Goal: Transaction & Acquisition: Purchase product/service

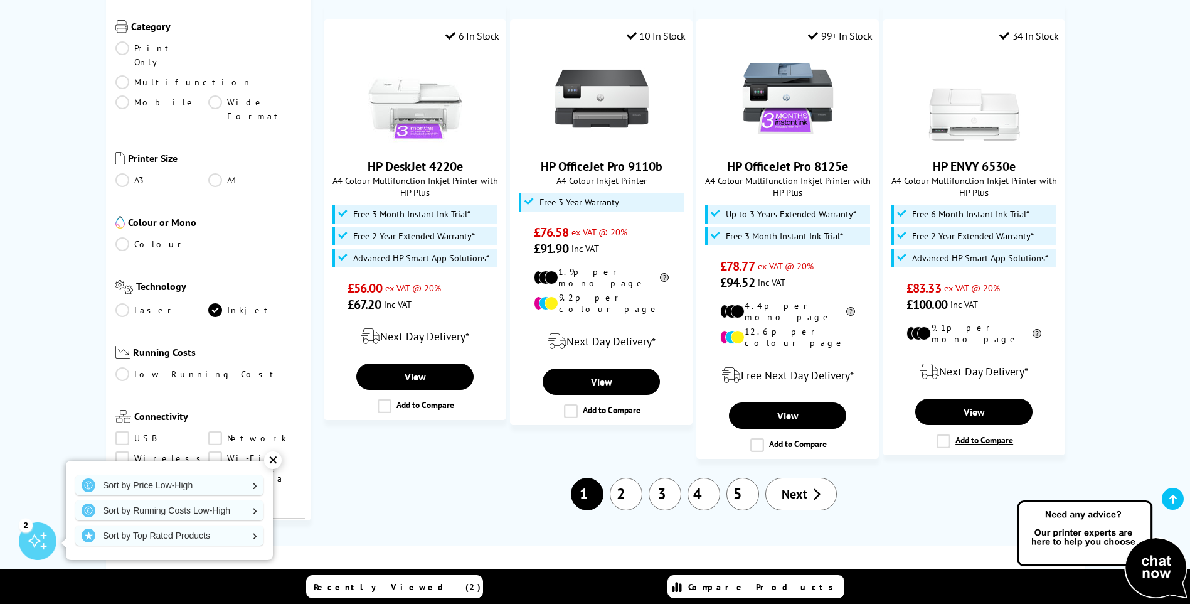
scroll to position [1255, 0]
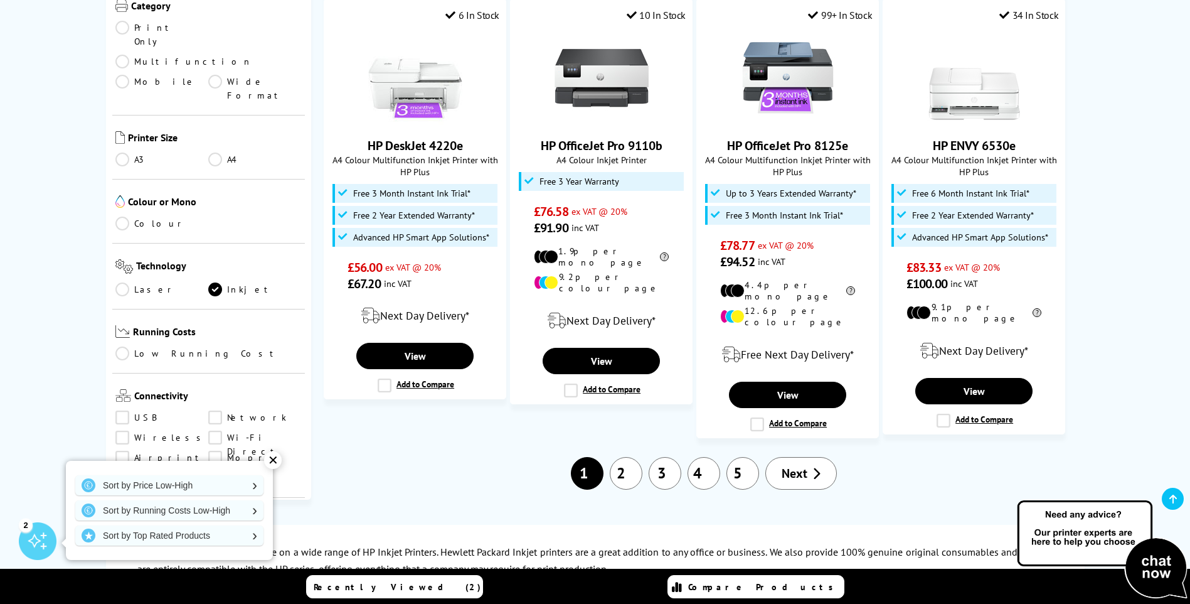
click at [640, 457] on link "2" at bounding box center [626, 473] width 33 height 33
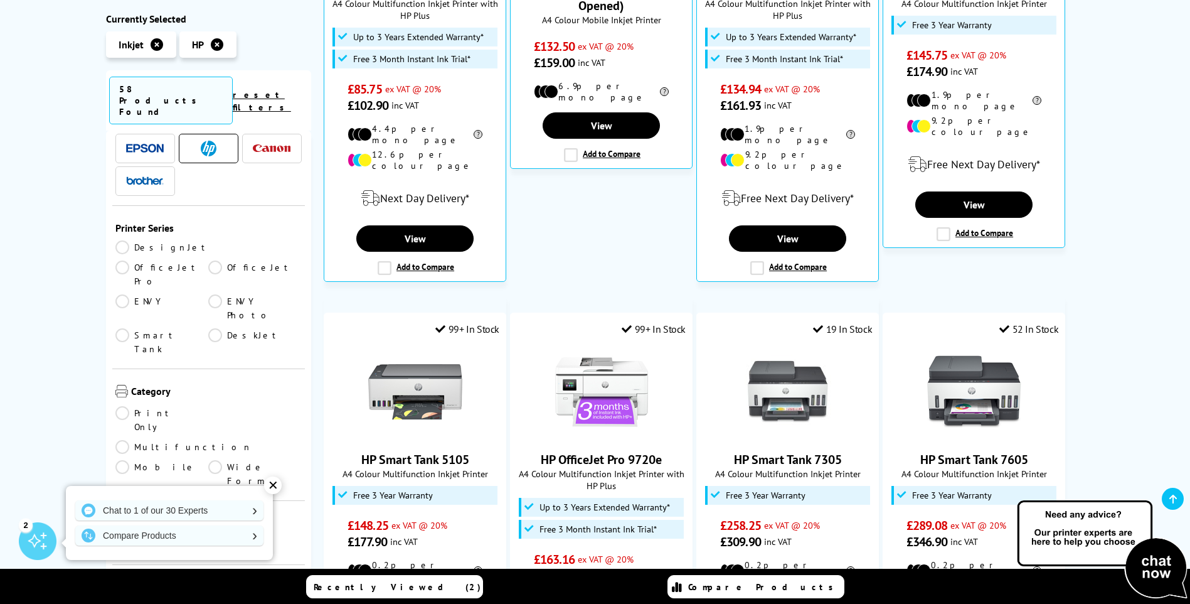
scroll to position [63, 0]
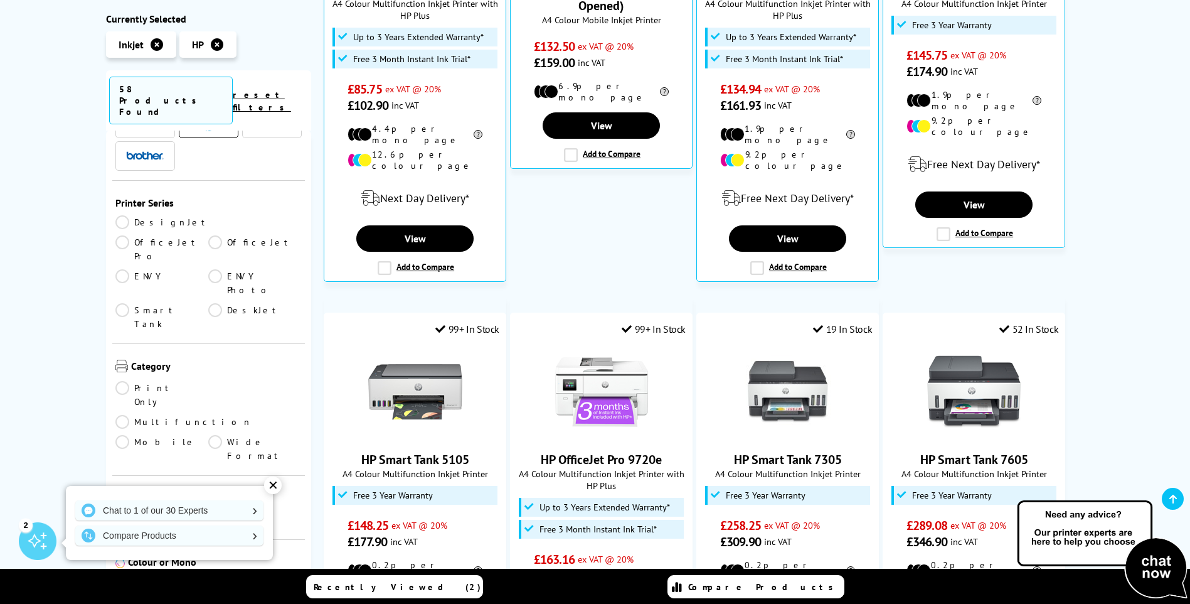
click at [210, 415] on link "Multifunction" at bounding box center [183, 422] width 137 height 14
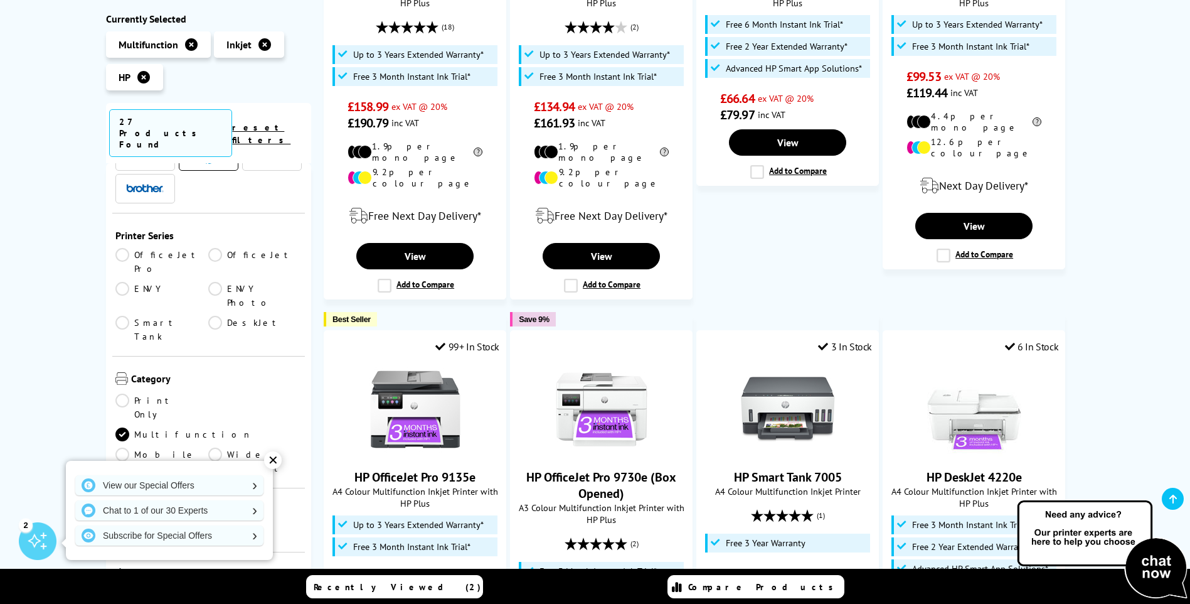
scroll to position [125, 0]
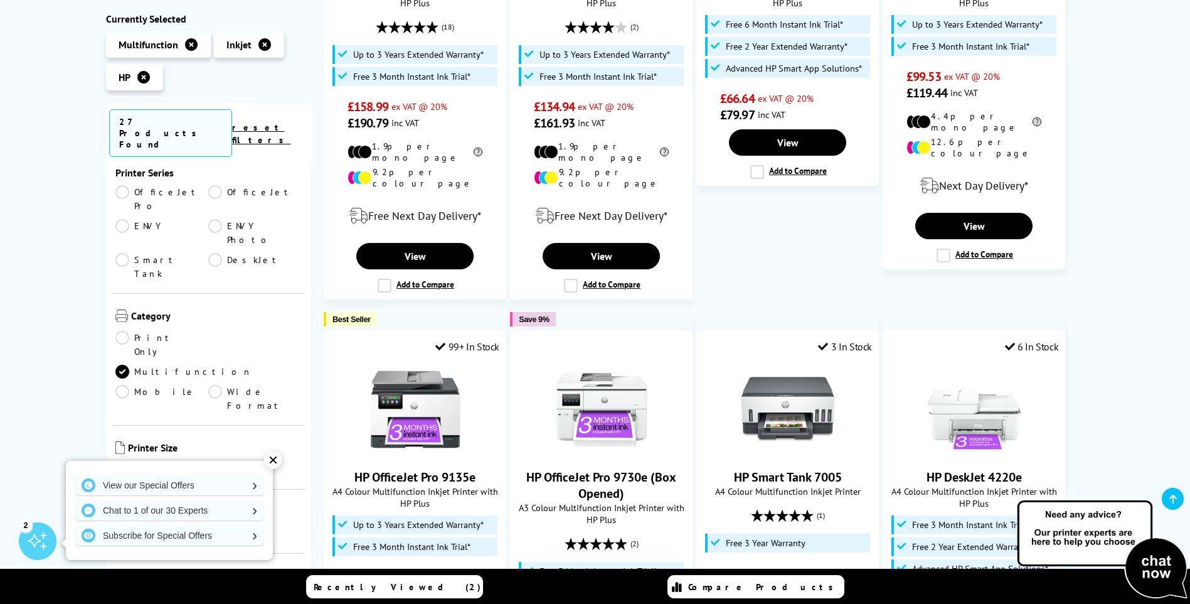
click at [211, 385] on link "Wide Format" at bounding box center [254, 399] width 93 height 28
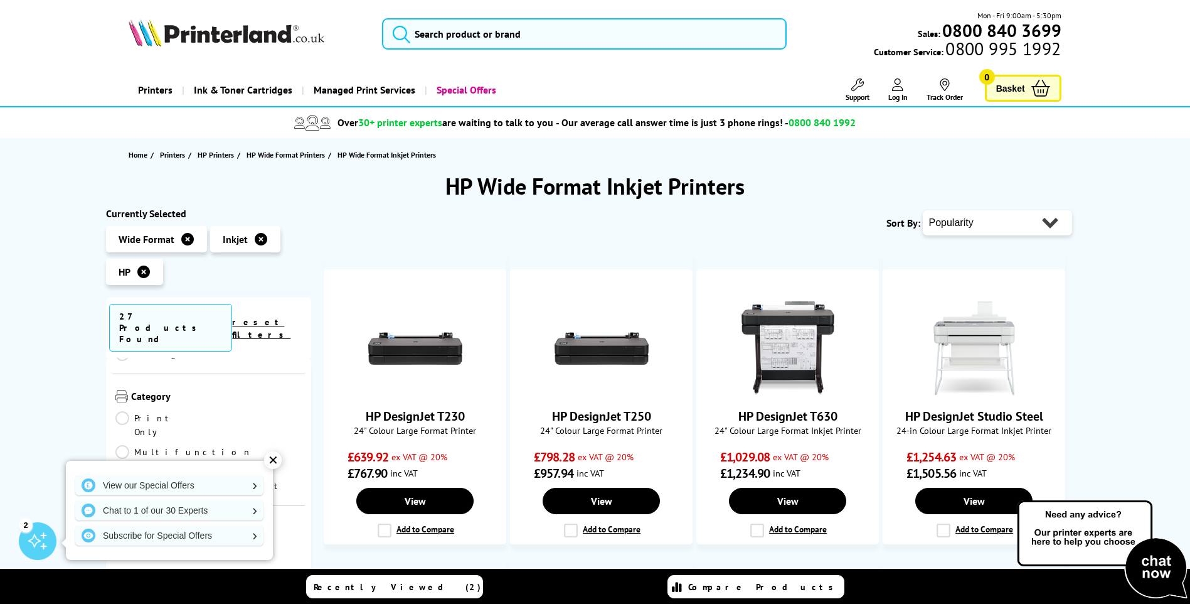
click at [216, 445] on link "Multifunction" at bounding box center [183, 452] width 137 height 14
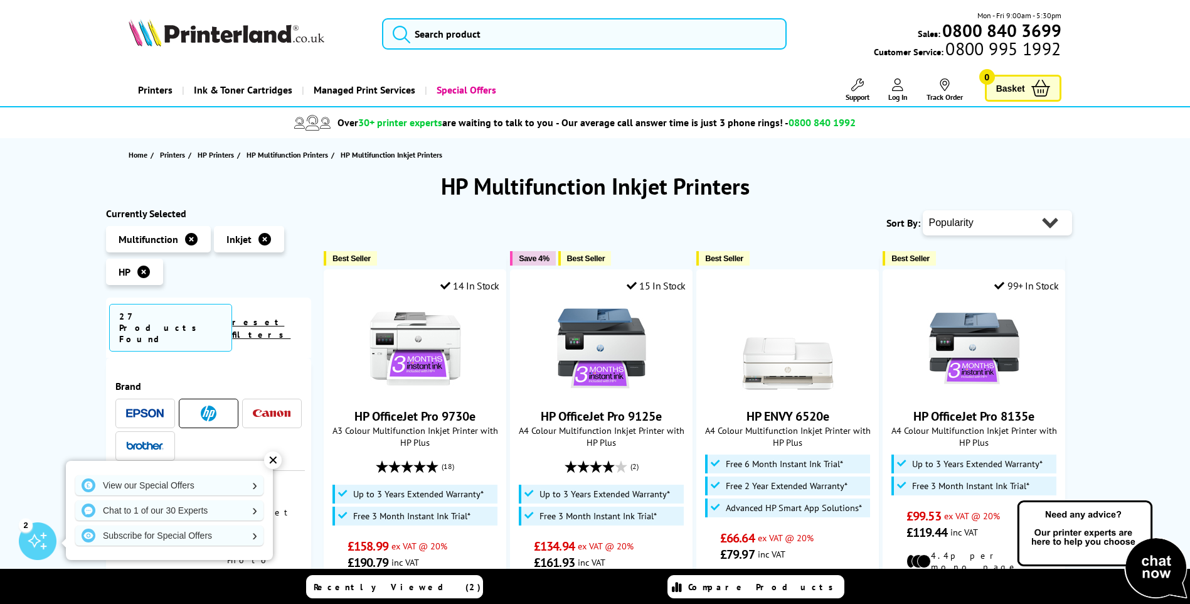
click at [213, 405] on img at bounding box center [209, 413] width 16 height 16
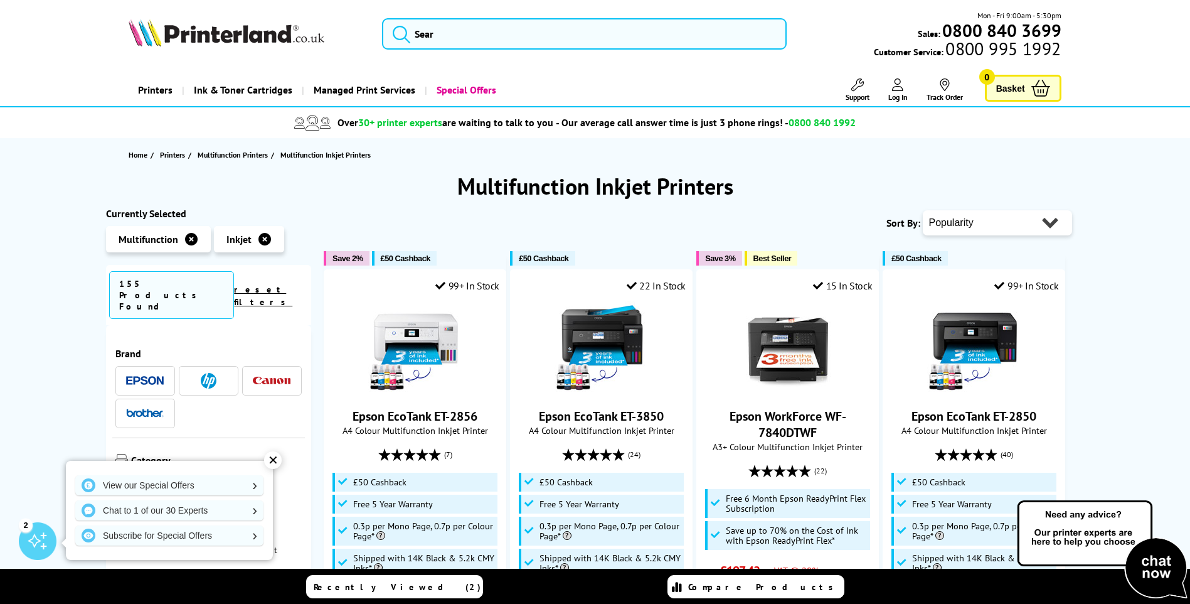
click at [144, 239] on span "Multifunction" at bounding box center [149, 239] width 60 height 13
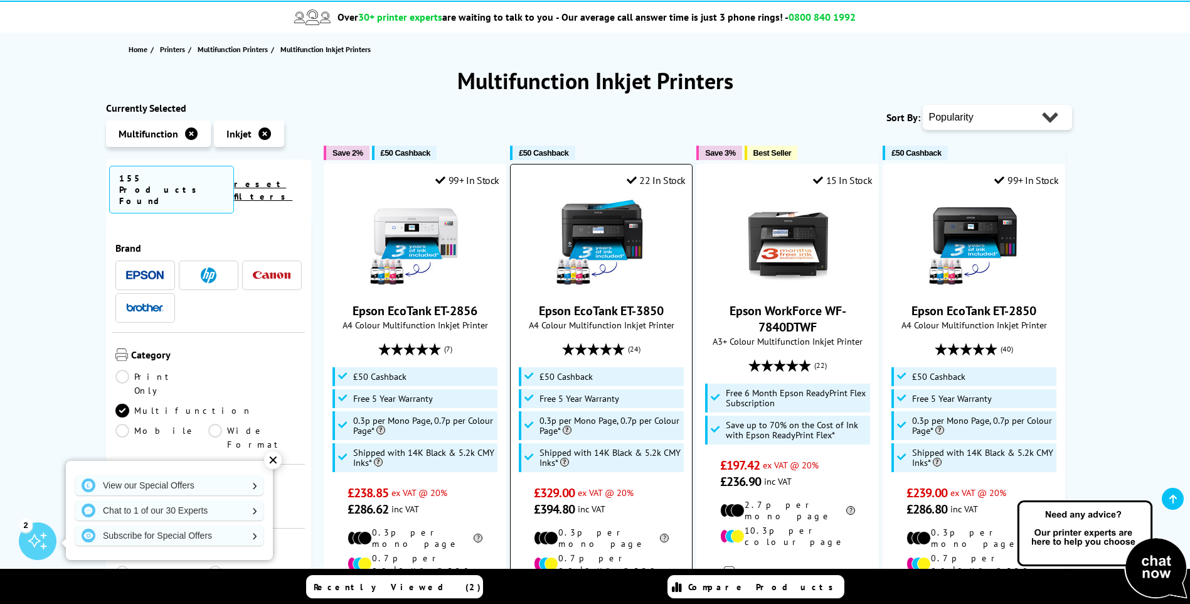
scroll to position [125, 0]
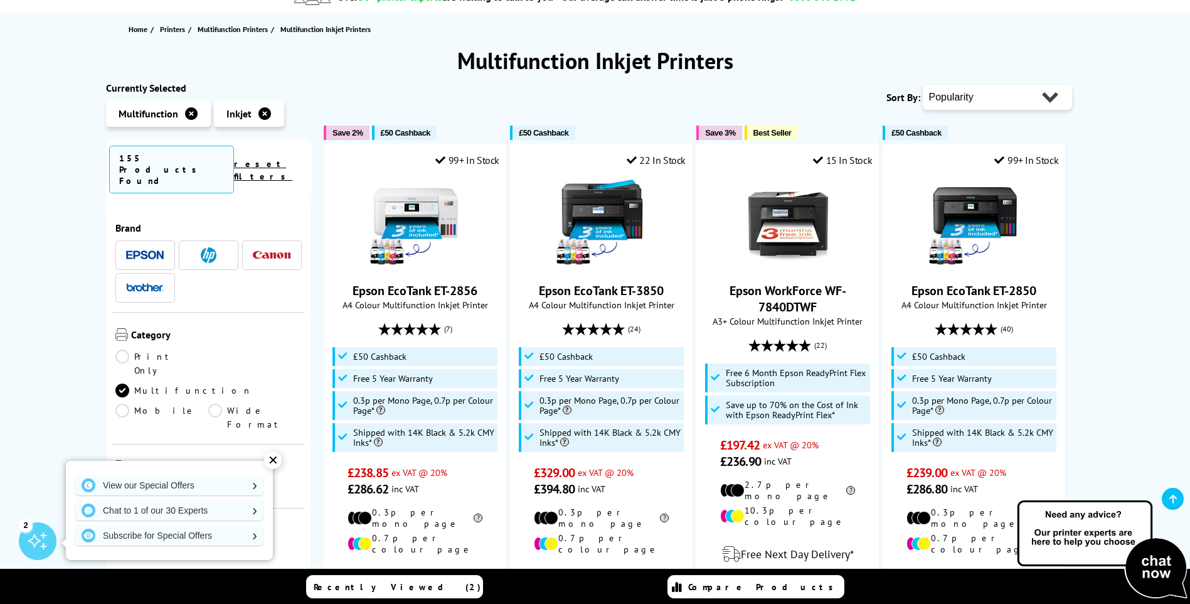
click at [218, 247] on span at bounding box center [208, 255] width 38 height 16
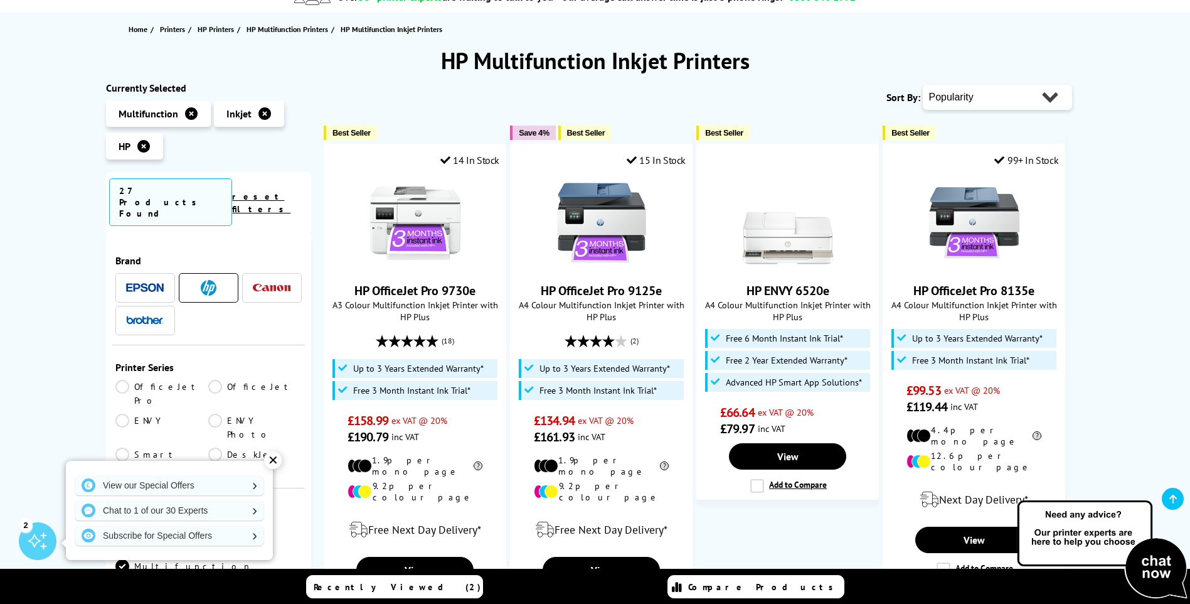
click at [122, 380] on link "OfficeJet Pro" at bounding box center [161, 394] width 93 height 28
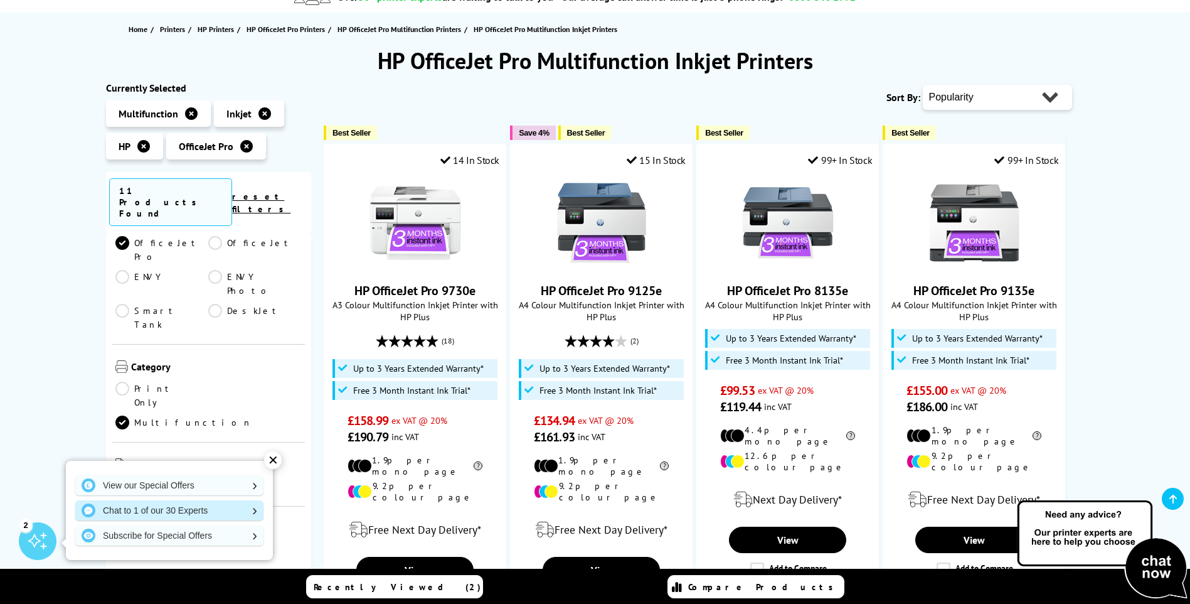
scroll to position [63, 0]
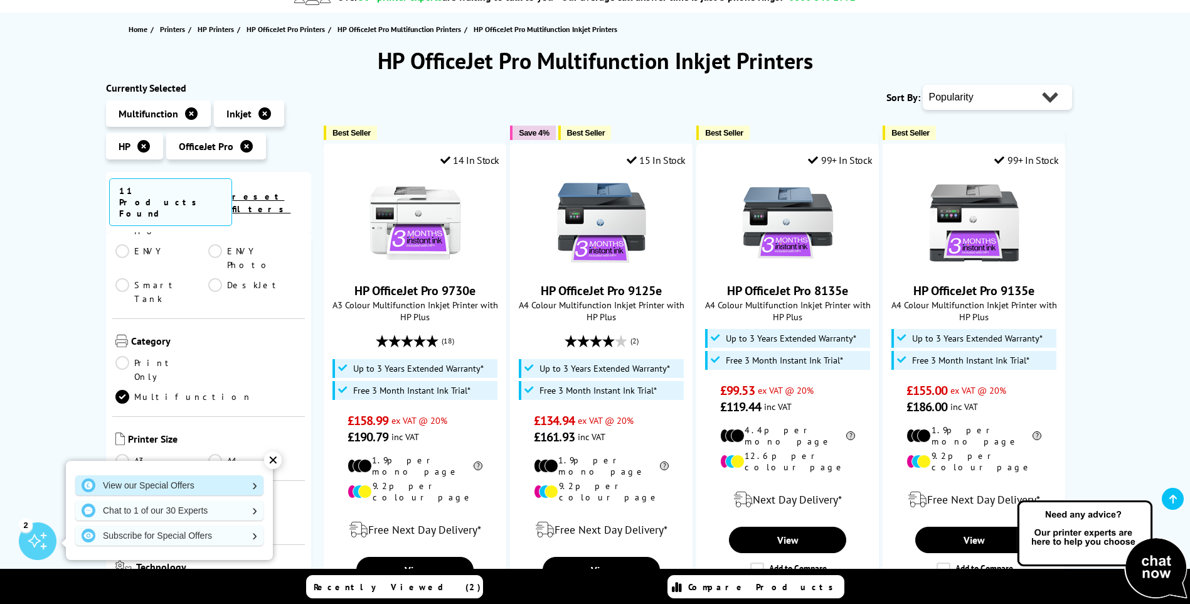
click at [131, 487] on link "View our Special Offers" at bounding box center [169, 485] width 188 height 20
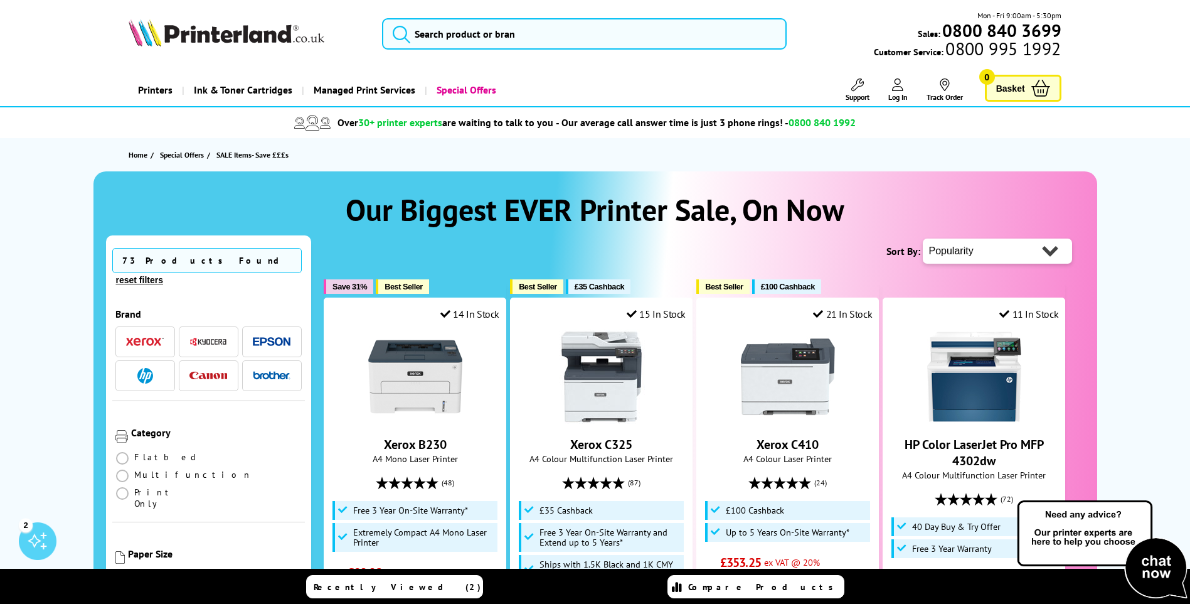
click at [129, 368] on span "button" at bounding box center [145, 376] width 38 height 16
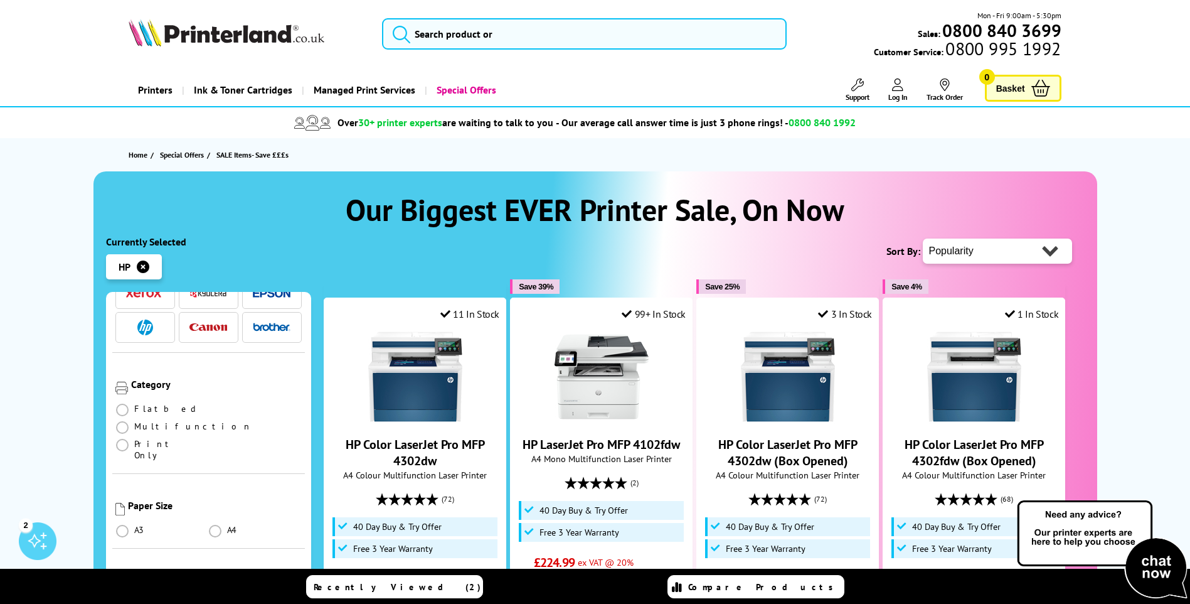
scroll to position [125, 0]
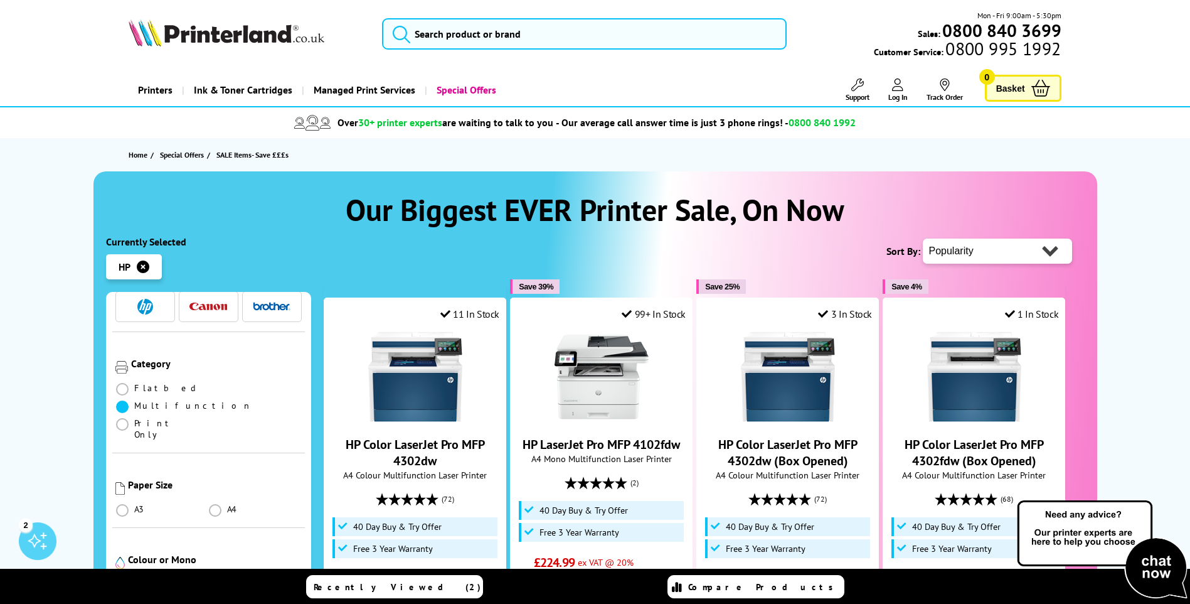
click at [129, 400] on span at bounding box center [122, 406] width 13 height 13
click at [134, 402] on input "radio" at bounding box center [134, 402] width 0 height 0
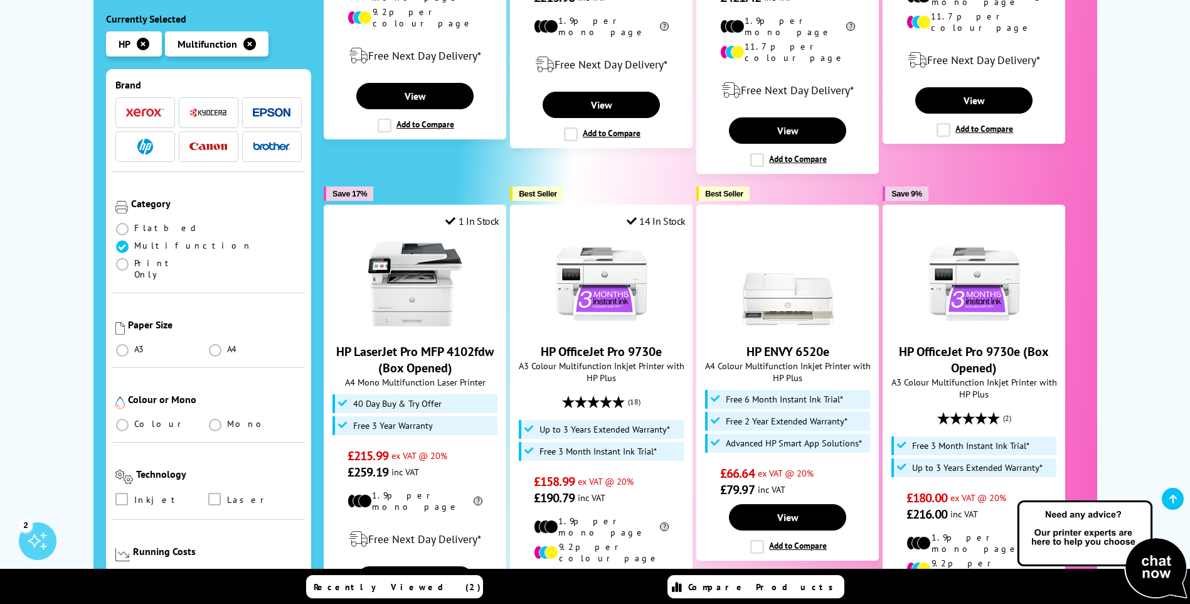
scroll to position [1129, 0]
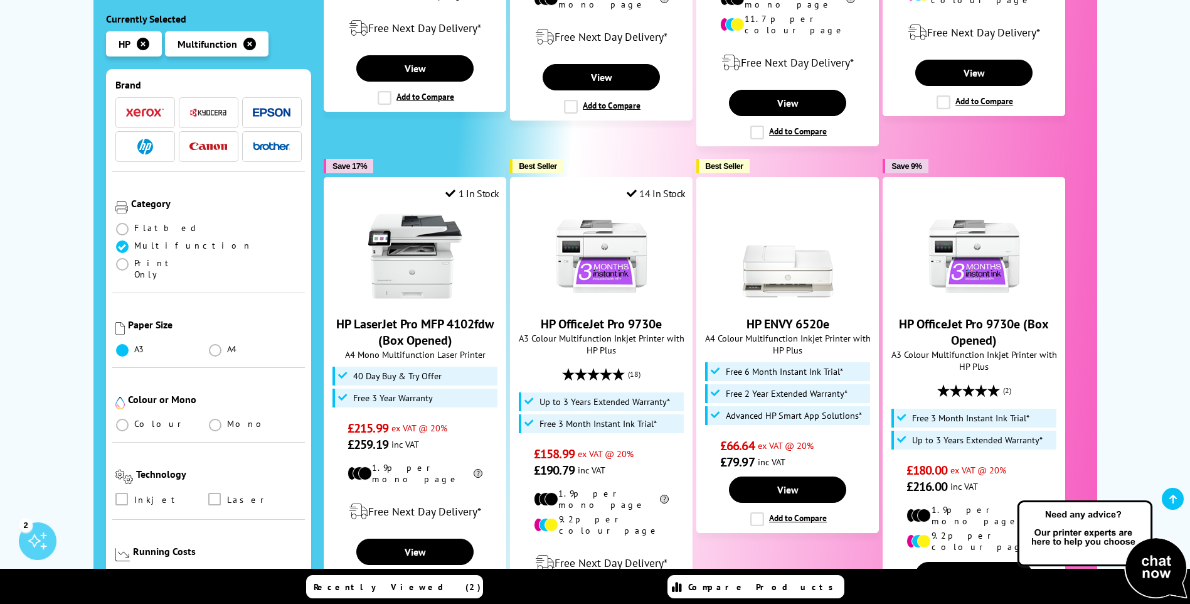
click at [120, 344] on span at bounding box center [122, 350] width 13 height 13
click at [134, 345] on input "radio" at bounding box center [134, 345] width 0 height 0
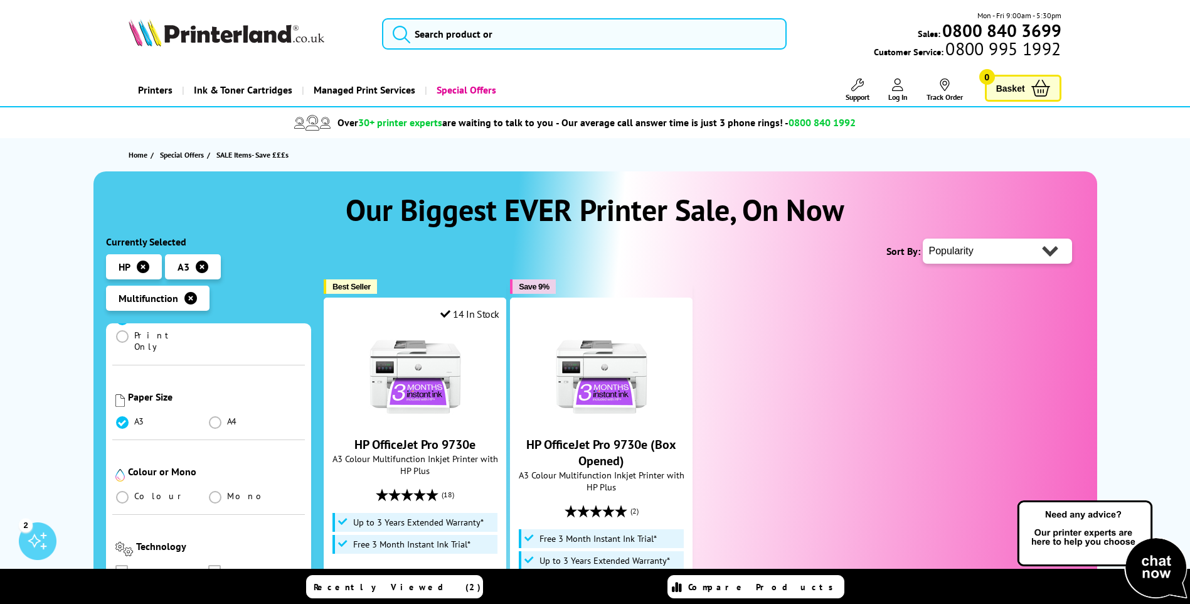
scroll to position [251, 0]
click at [121, 484] on span at bounding box center [122, 490] width 13 height 13
click at [134, 486] on input "radio" at bounding box center [134, 486] width 0 height 0
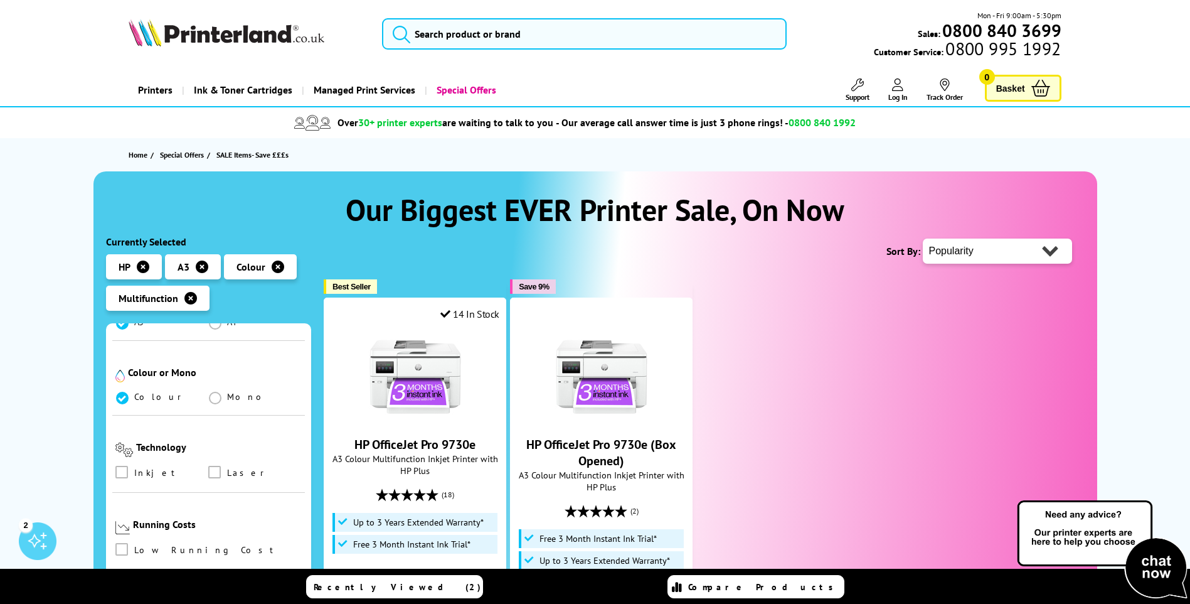
scroll to position [376, 0]
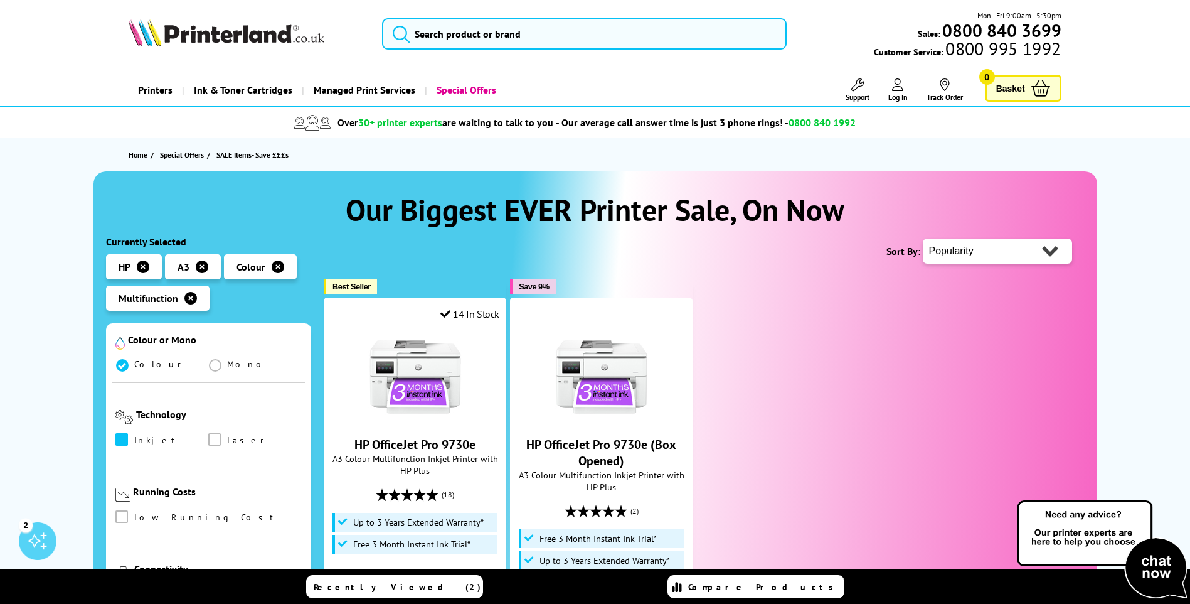
click at [129, 433] on label at bounding box center [123, 440] width 16 height 14
click at [134, 435] on input "checkbox" at bounding box center [134, 435] width 0 height 0
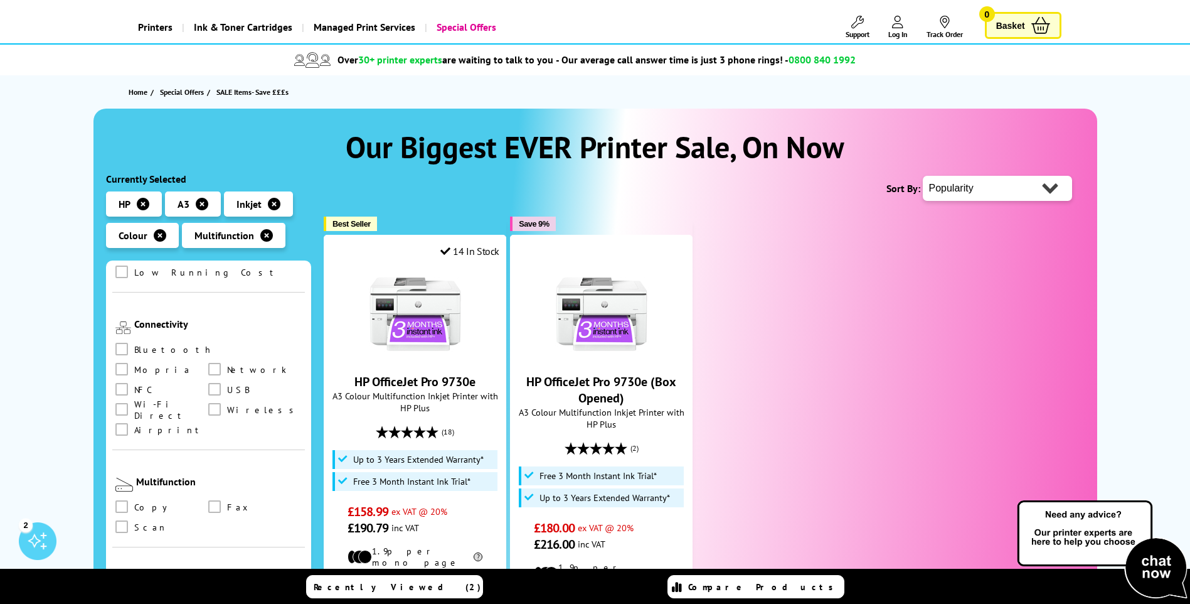
scroll to position [565, 0]
click at [126, 494] on span at bounding box center [121, 500] width 13 height 13
click at [134, 496] on input "checkbox" at bounding box center [134, 496] width 0 height 0
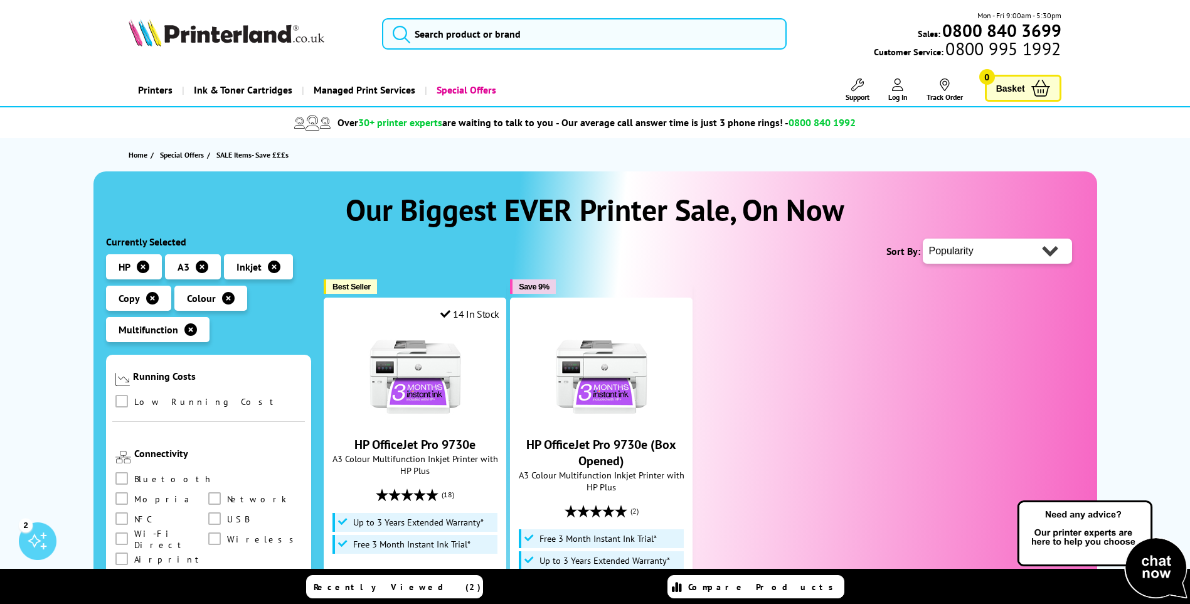
scroll to position [627, 0]
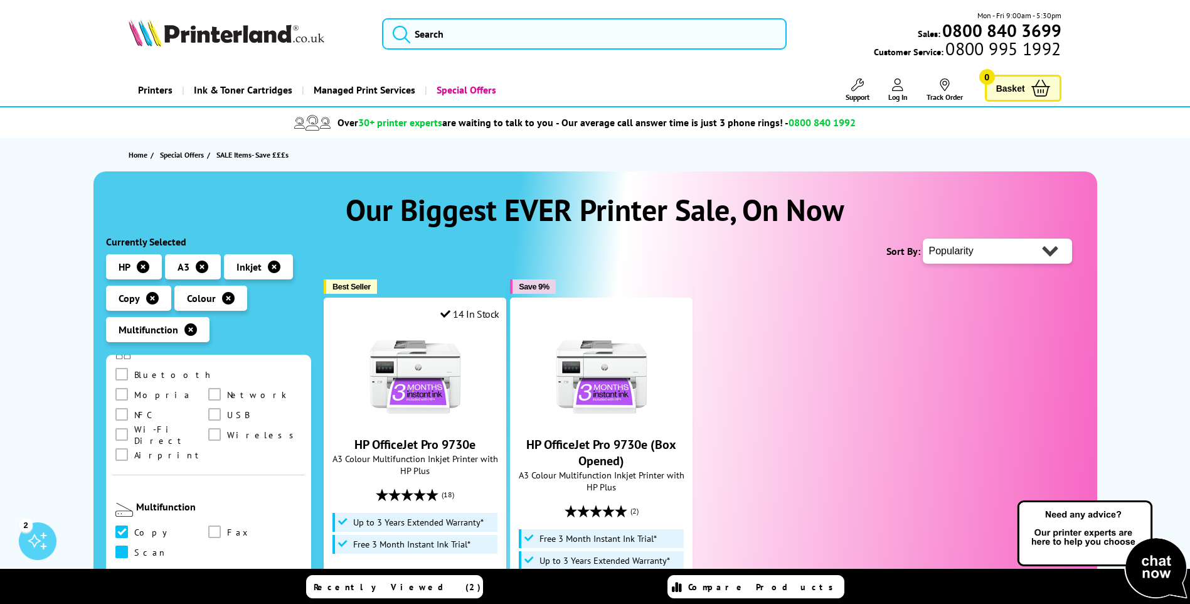
click at [122, 545] on span at bounding box center [121, 551] width 13 height 13
click at [134, 547] on input "checkbox" at bounding box center [134, 547] width 0 height 0
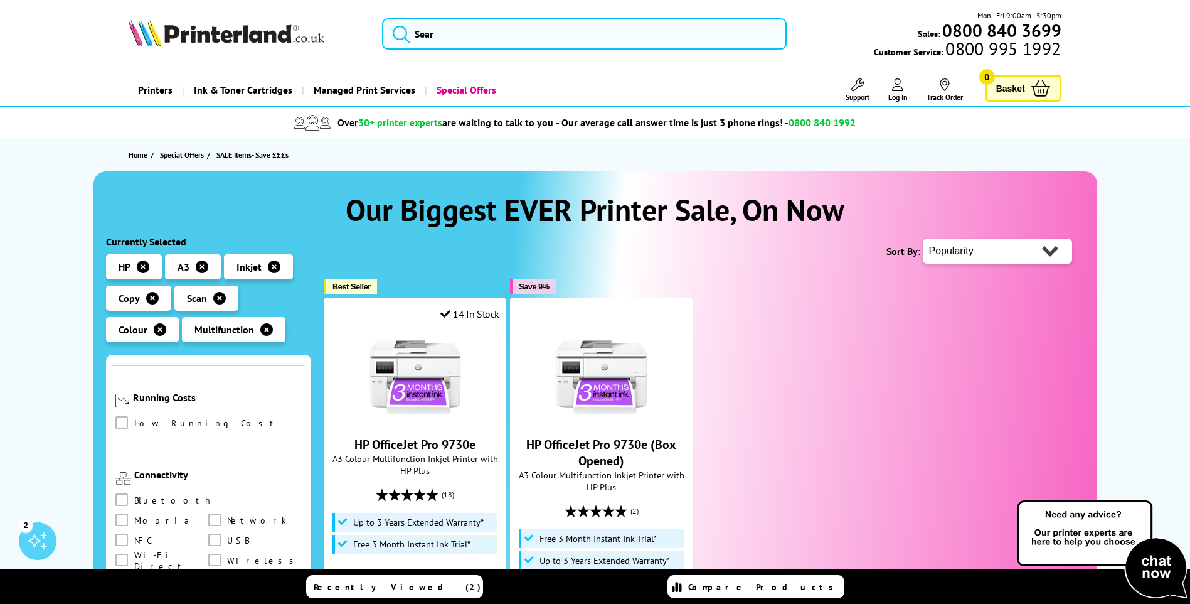
scroll to position [565, 0]
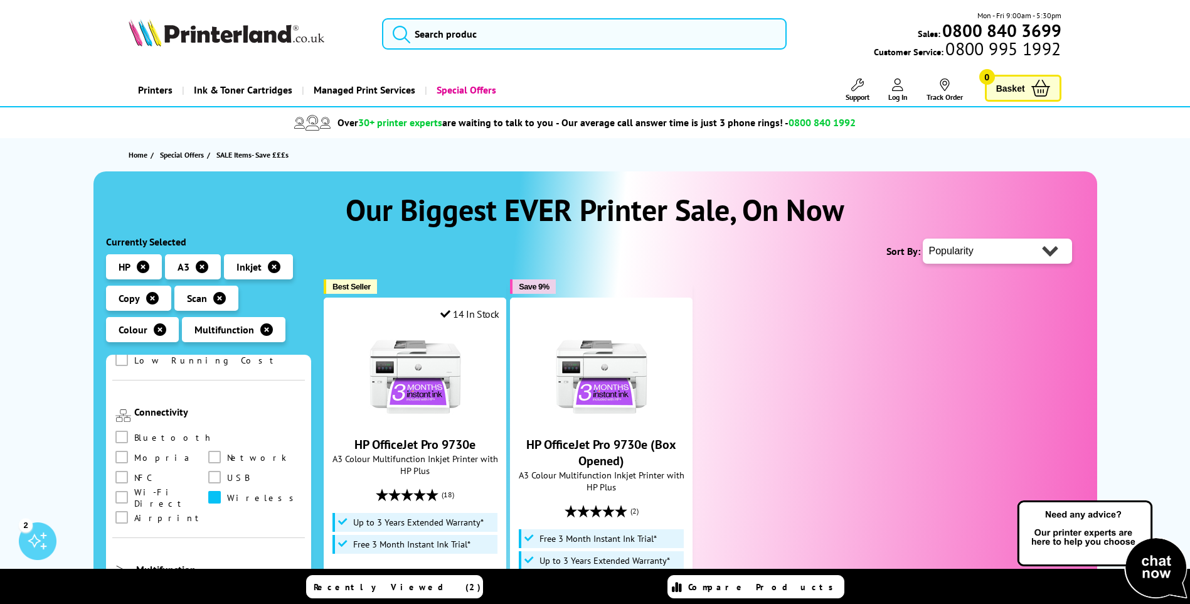
click at [208, 491] on span at bounding box center [214, 497] width 13 height 13
click at [226, 492] on input "checkbox" at bounding box center [226, 492] width 0 height 0
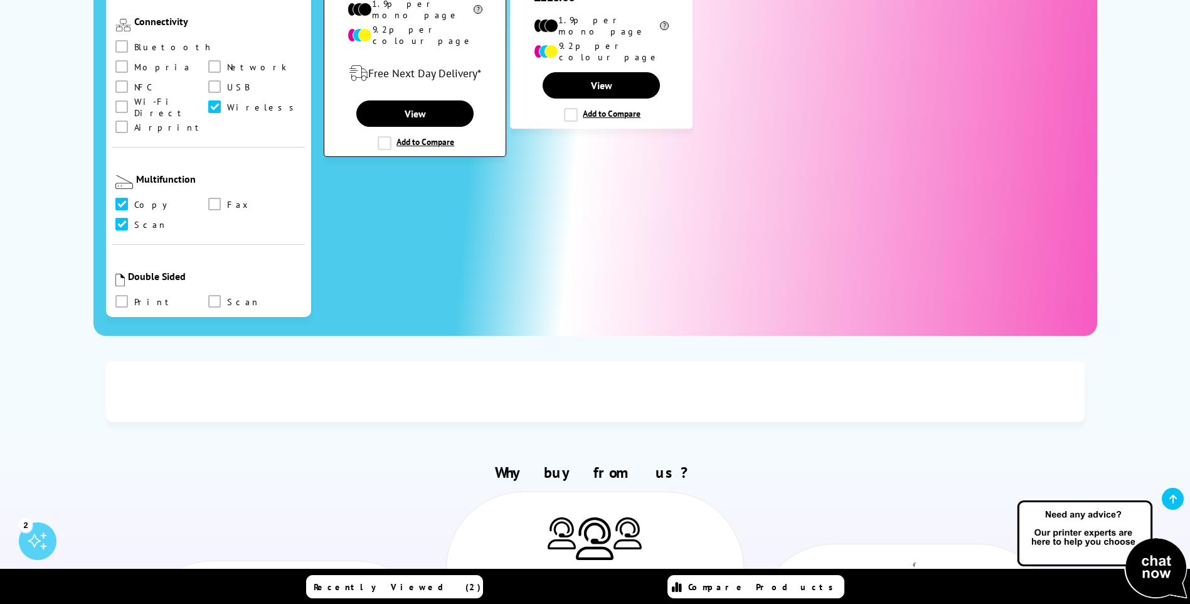
scroll to position [627, 0]
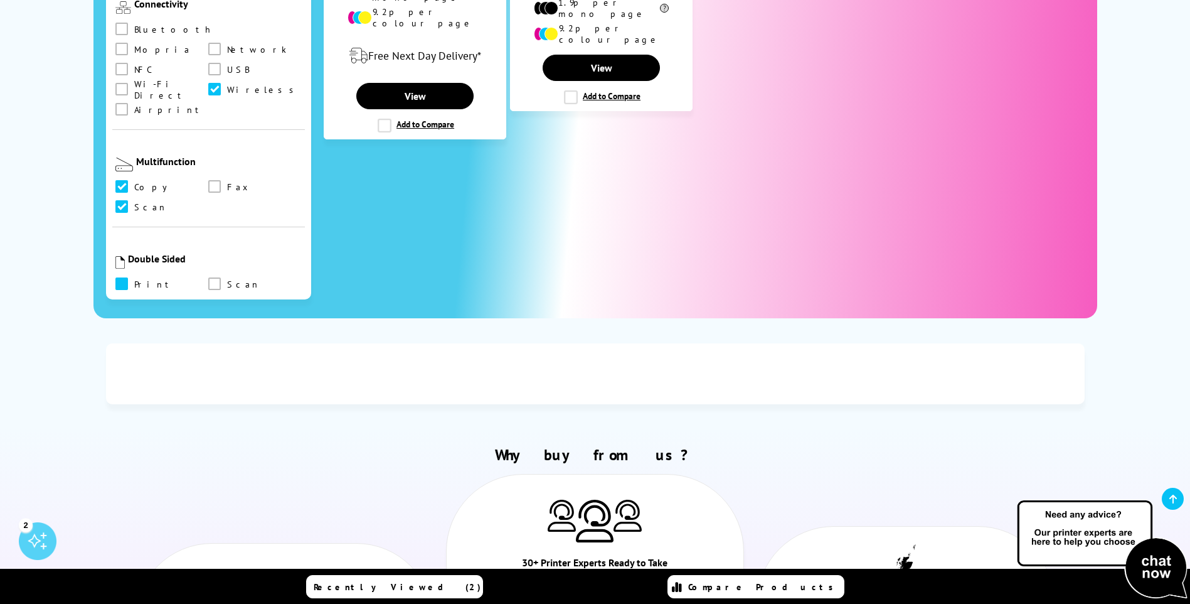
click at [122, 277] on span at bounding box center [121, 283] width 13 height 13
click at [134, 279] on input "checkbox" at bounding box center [134, 279] width 0 height 0
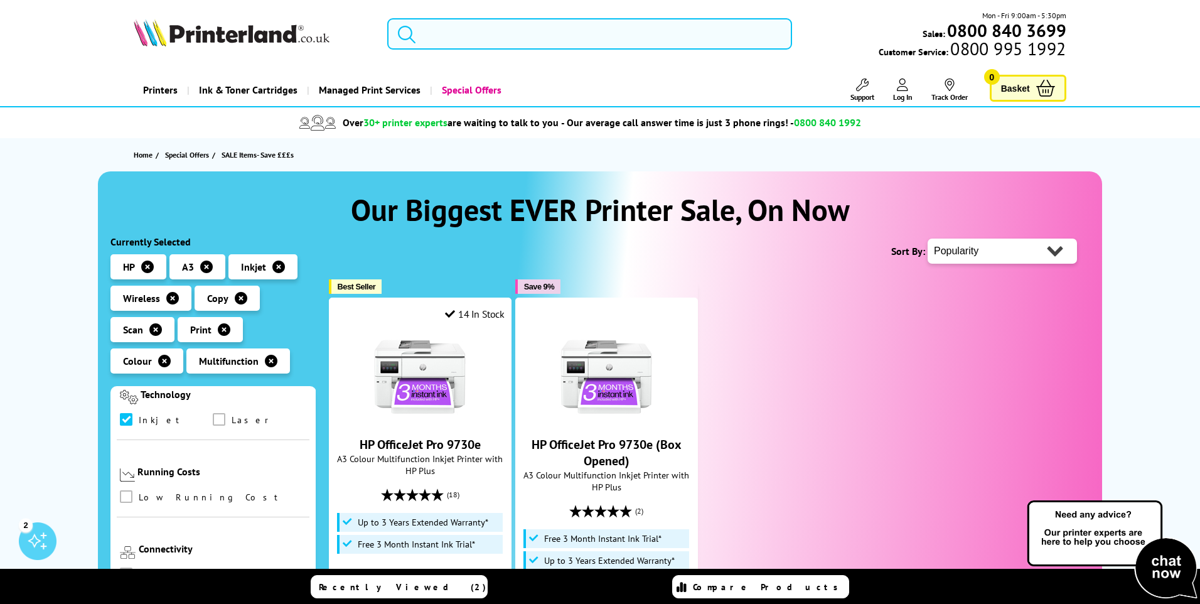
click at [507, 29] on input "search" at bounding box center [589, 33] width 405 height 31
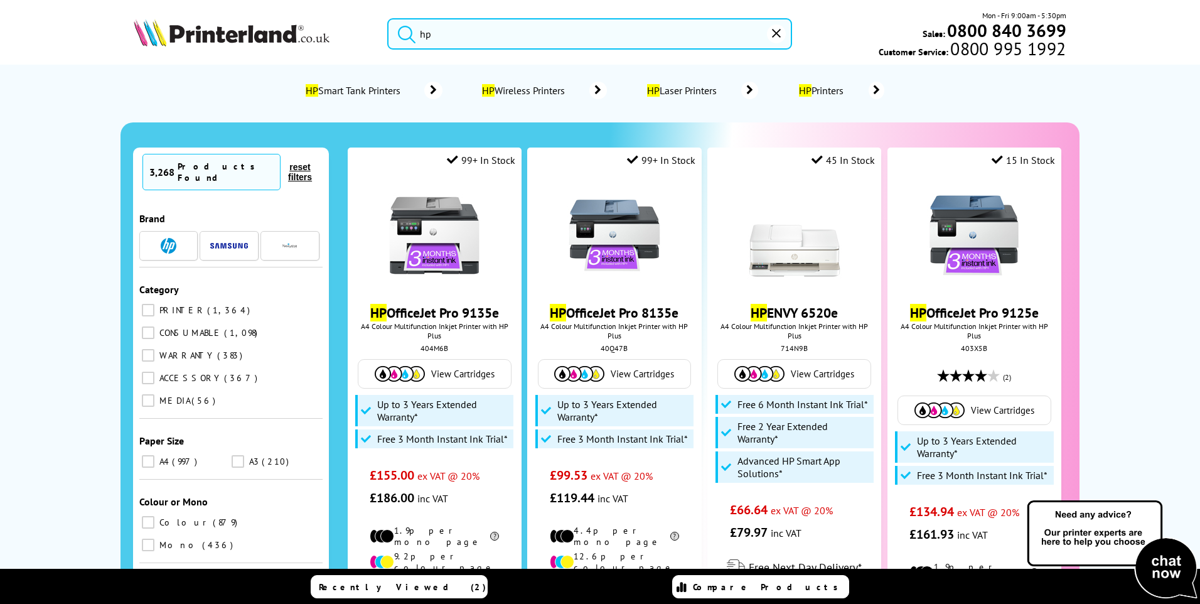
type input "h"
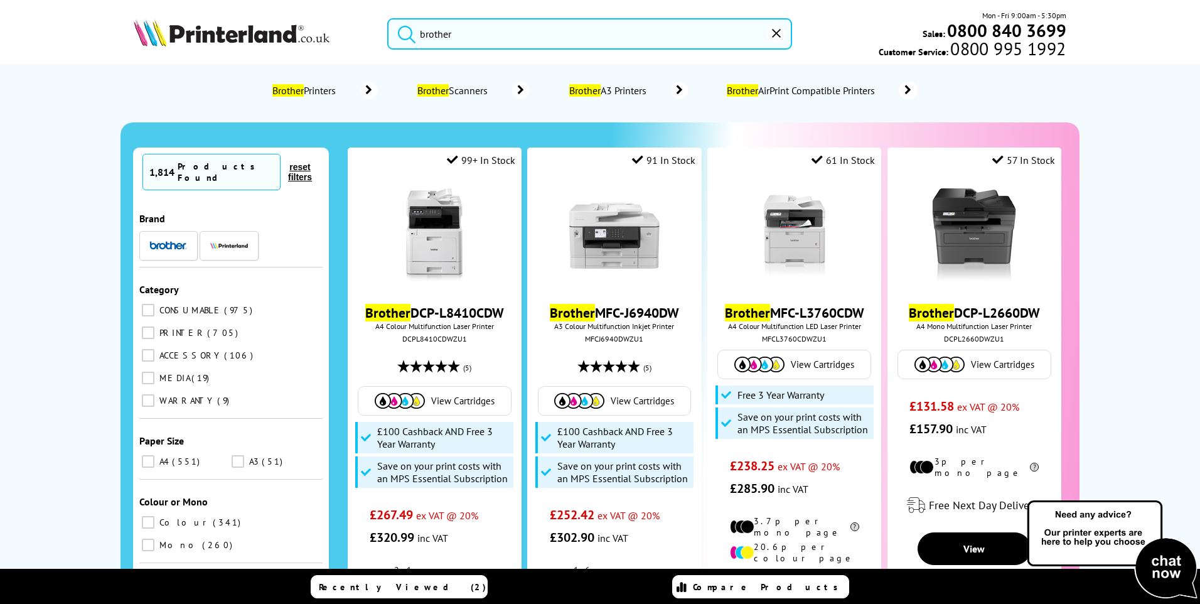
drag, startPoint x: 476, startPoint y: 31, endPoint x: 370, endPoint y: 31, distance: 106.0
click at [370, 31] on div "brother Mon - Fri 9:00am - 5:30pm Sales: 0800 840 3699 Customer Service: 0800 9…" at bounding box center [600, 36] width 1004 height 55
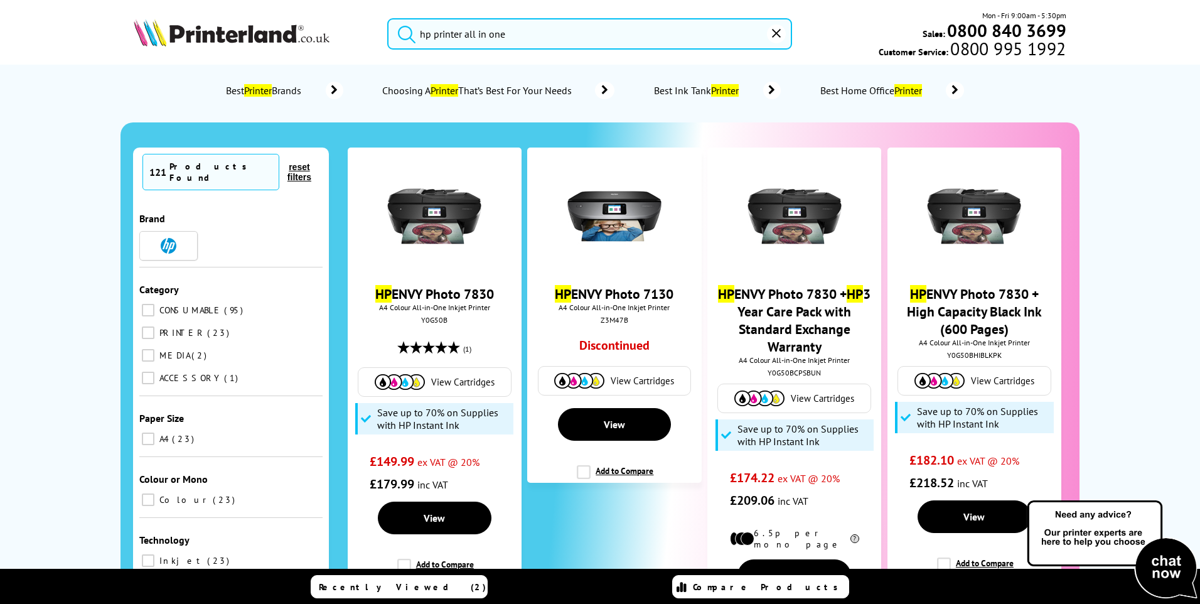
type input "hp printer all in one"
click at [388, 18] on button "submit" at bounding box center [403, 32] width 31 height 28
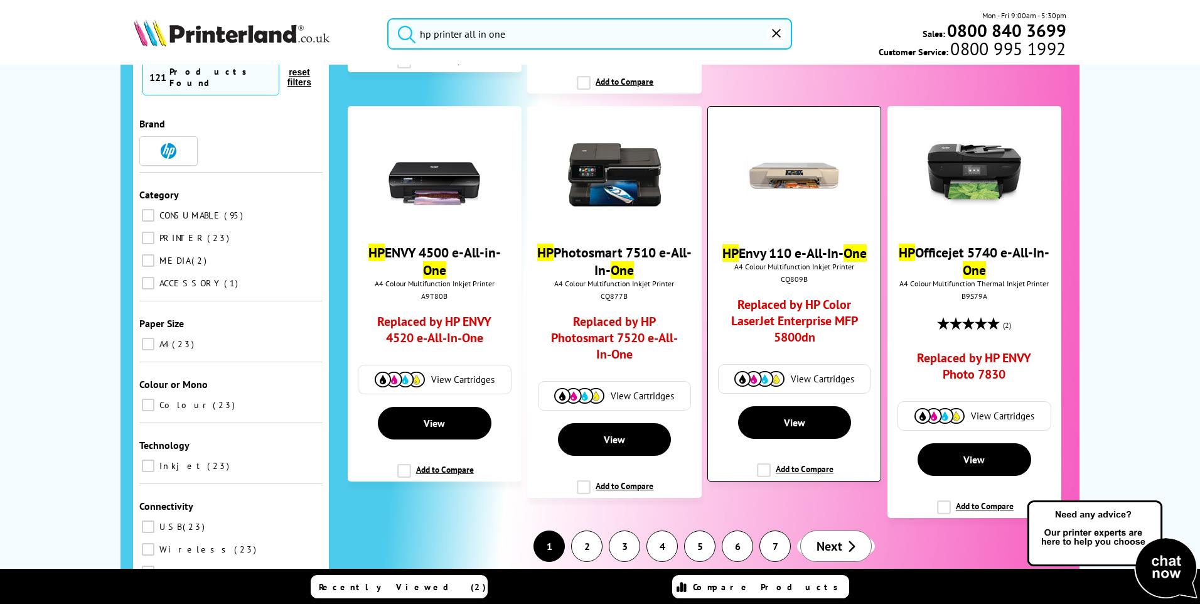
scroll to position [1936, 0]
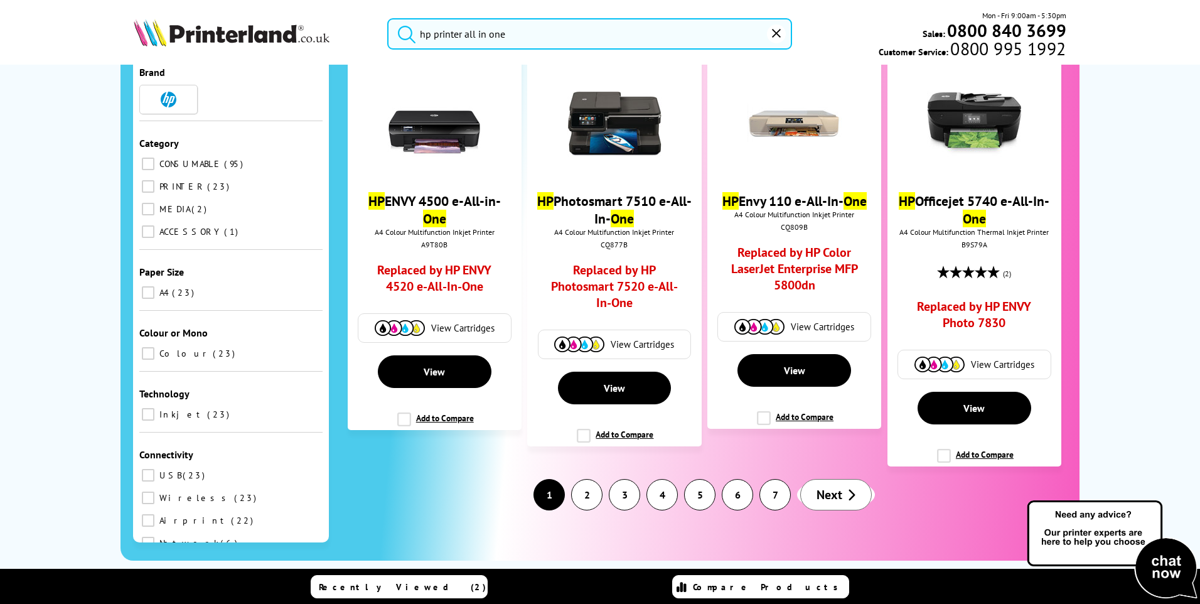
click at [142, 346] on input "Colour 23" at bounding box center [148, 352] width 13 height 13
checkbox input "true"
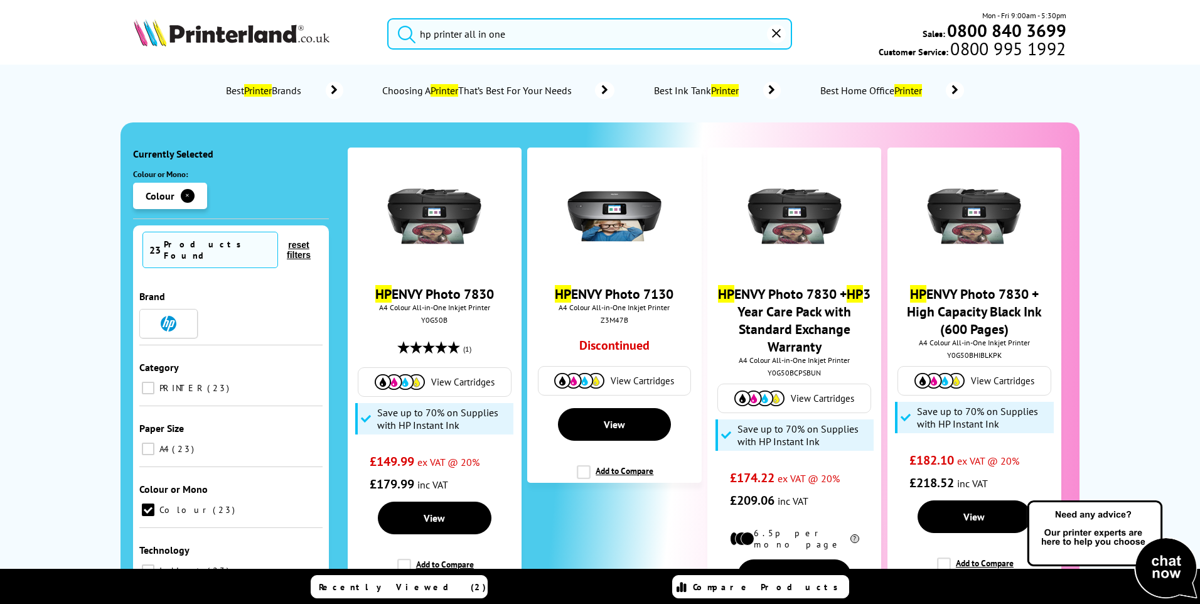
click at [142, 381] on input "PRINTER 23" at bounding box center [148, 387] width 13 height 13
checkbox input "true"
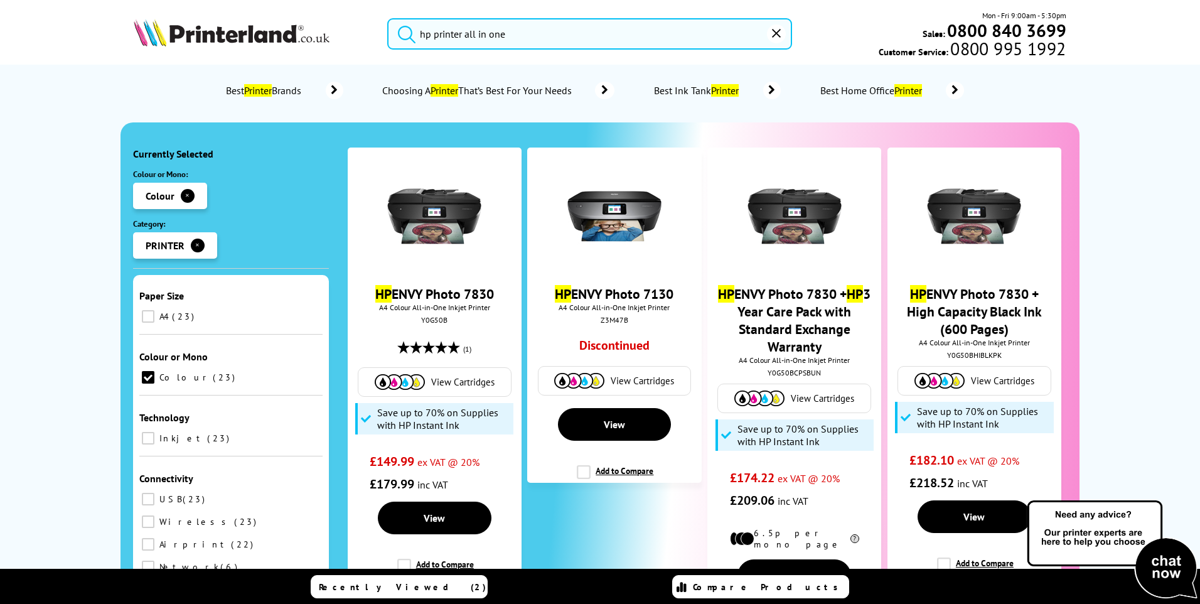
scroll to position [63, 0]
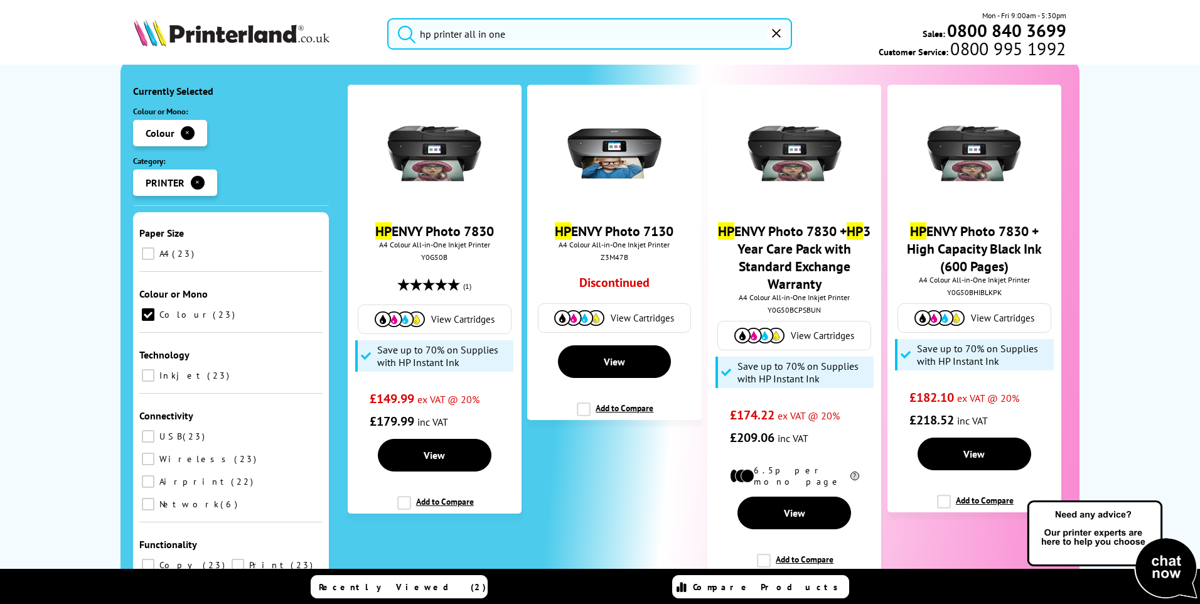
click at [142, 369] on input "Inkjet 23" at bounding box center [148, 375] width 13 height 13
checkbox input "true"
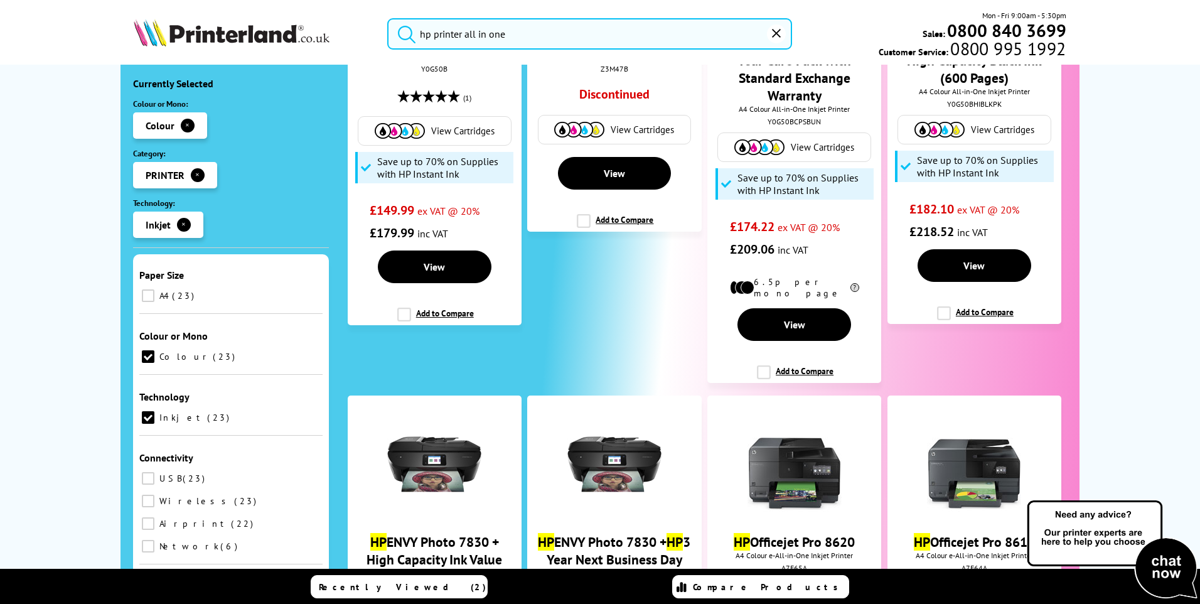
scroll to position [314, 0]
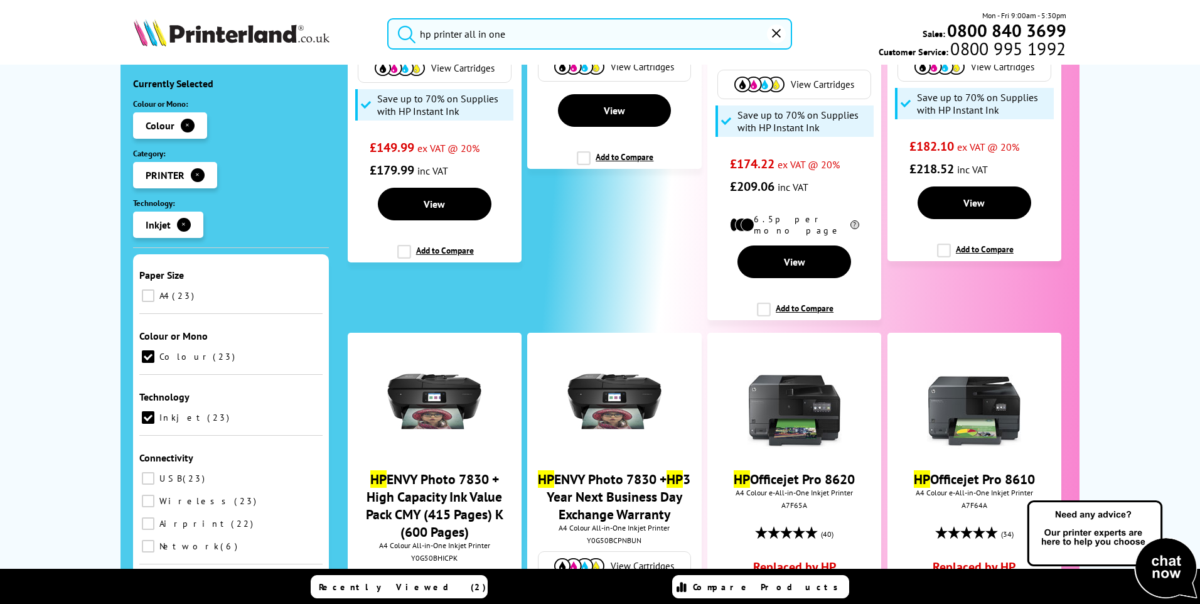
click at [154, 494] on input "Wireless 23" at bounding box center [148, 500] width 13 height 13
checkbox input "true"
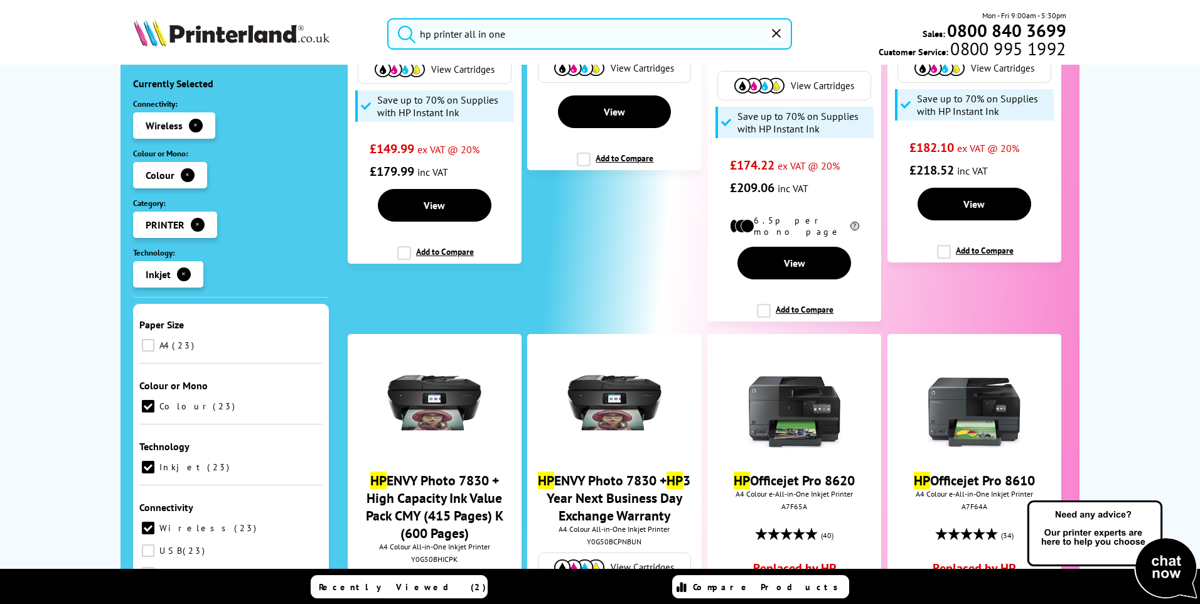
scroll to position [314, 0]
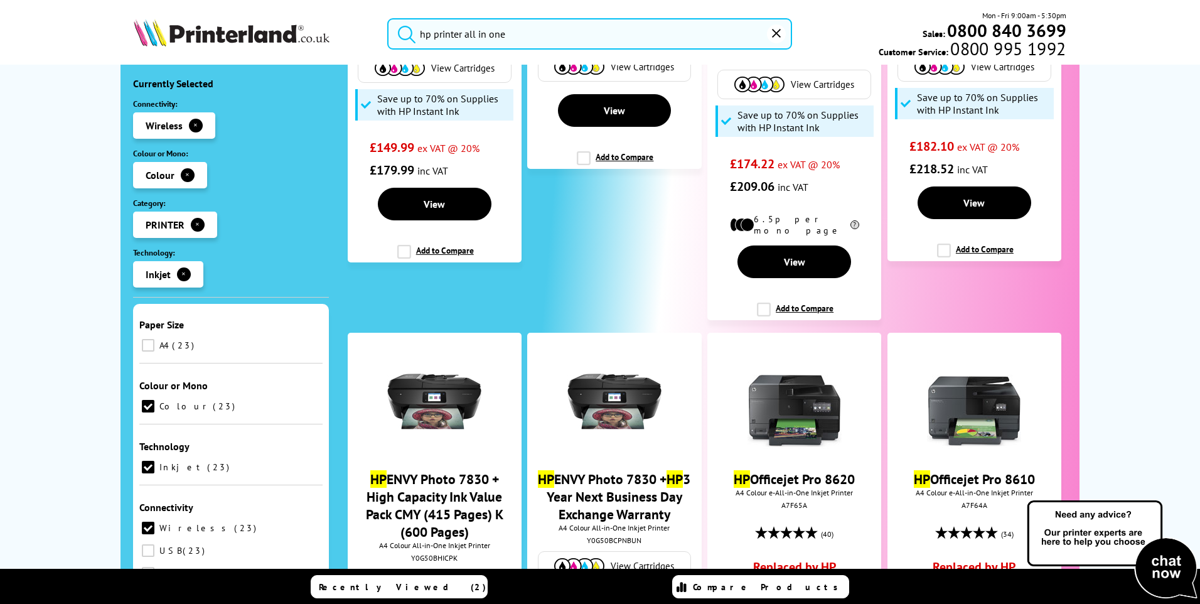
click at [154, 544] on input "USB 23" at bounding box center [148, 550] width 13 height 13
checkbox input "true"
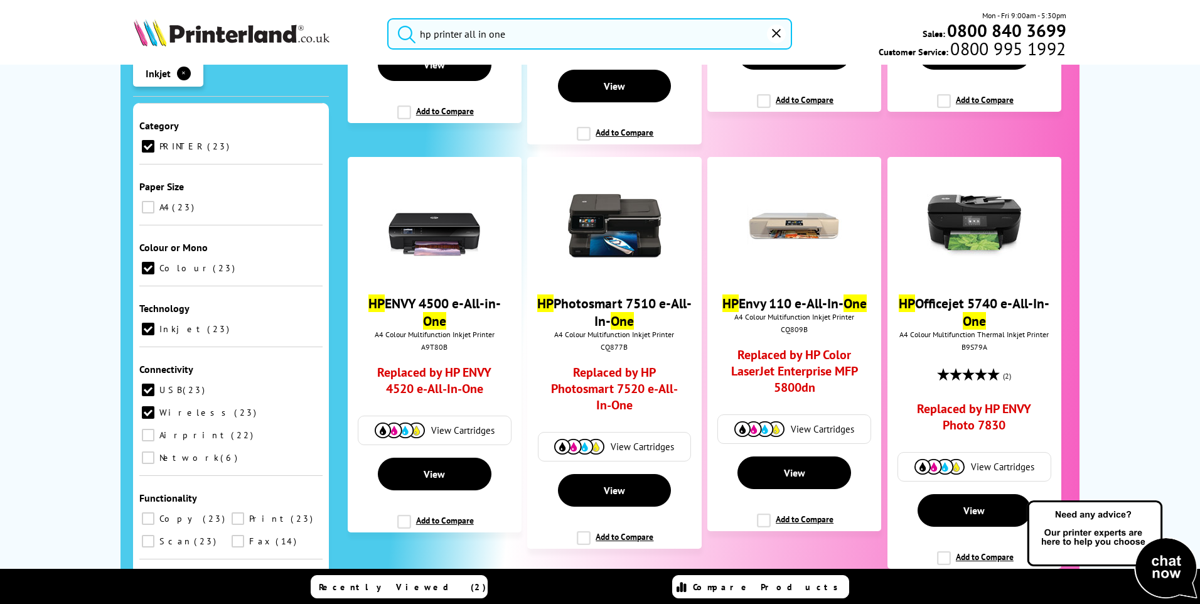
scroll to position [1883, 0]
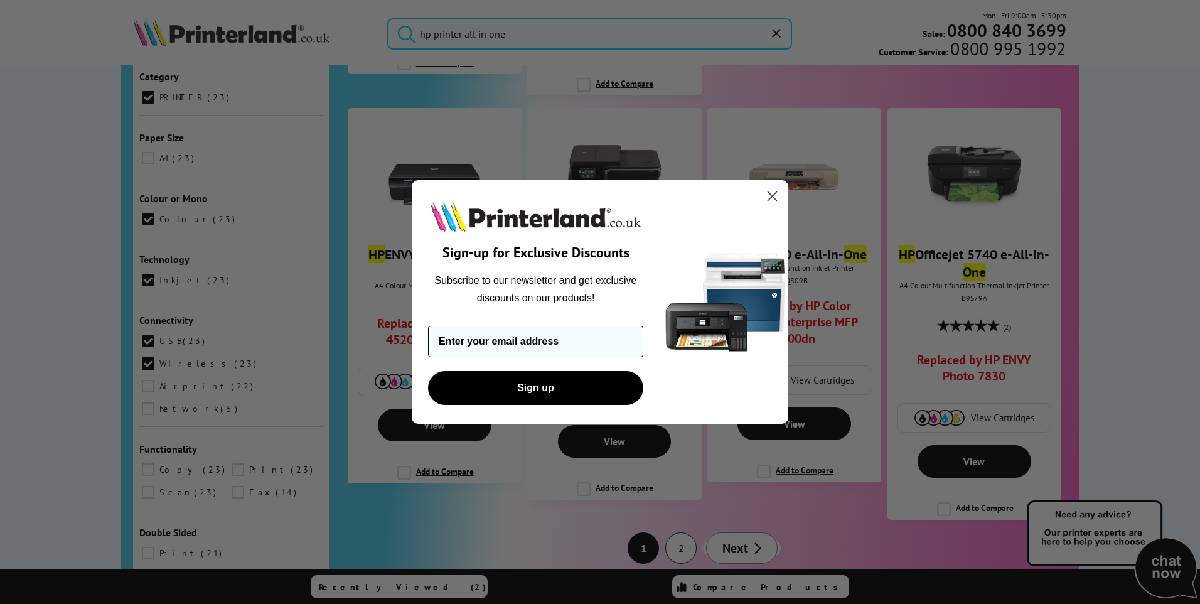
click at [438, 340] on input "Enter your email address" at bounding box center [535, 341] width 215 height 31
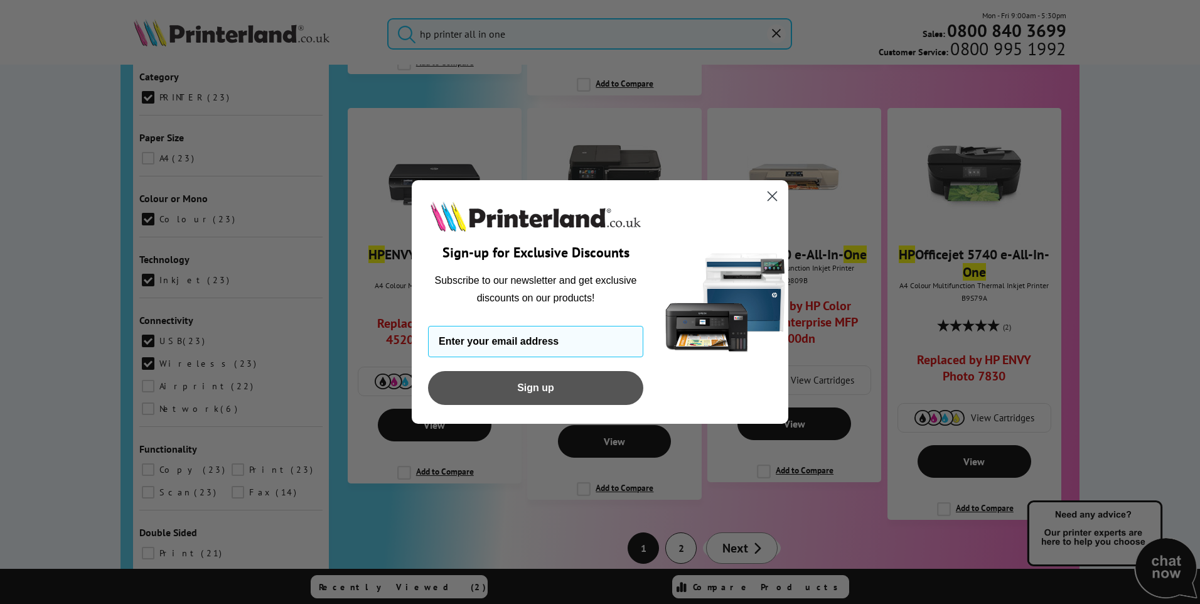
type input "[EMAIL_ADDRESS][DOMAIN_NAME]"
click at [550, 401] on button "Sign up" at bounding box center [535, 388] width 215 height 34
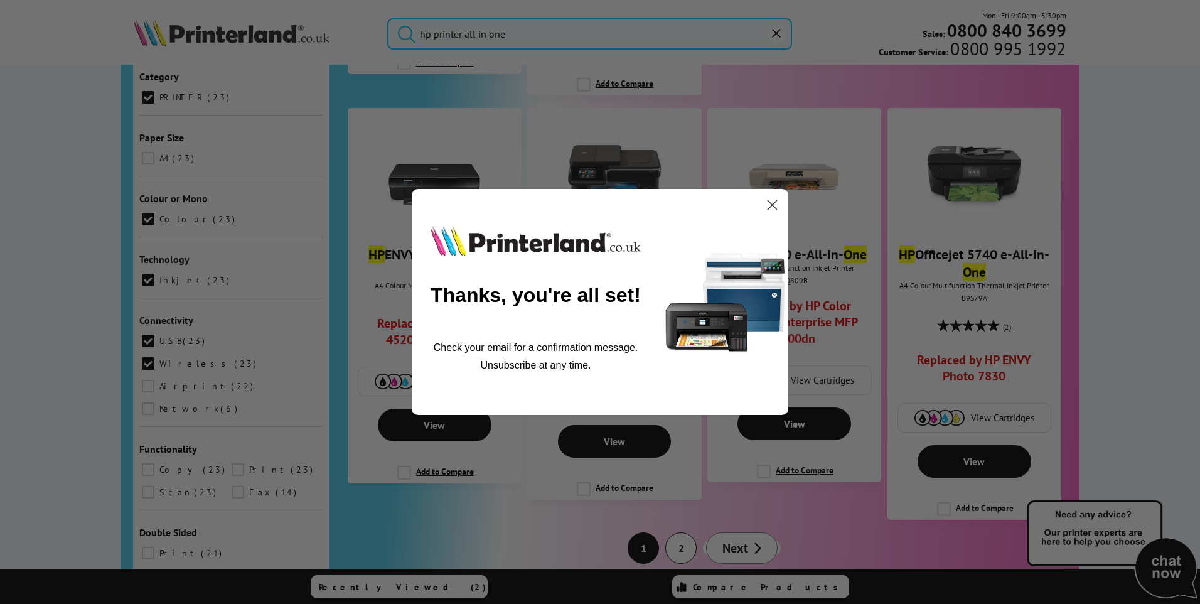
click at [774, 208] on circle "Close dialog" at bounding box center [772, 204] width 21 height 21
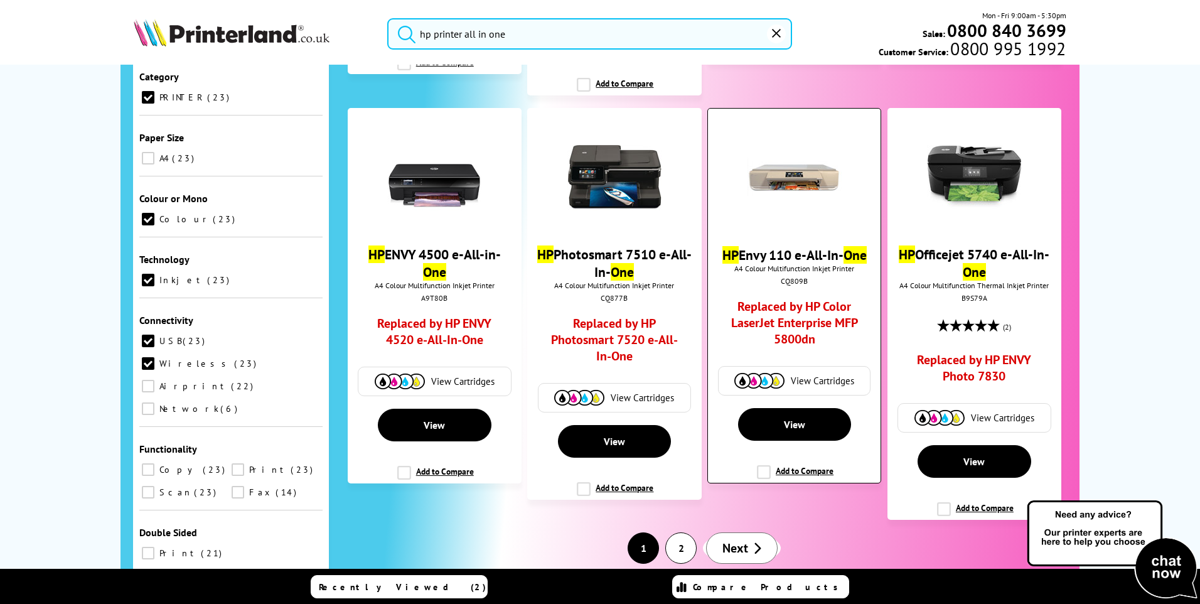
scroll to position [1936, 0]
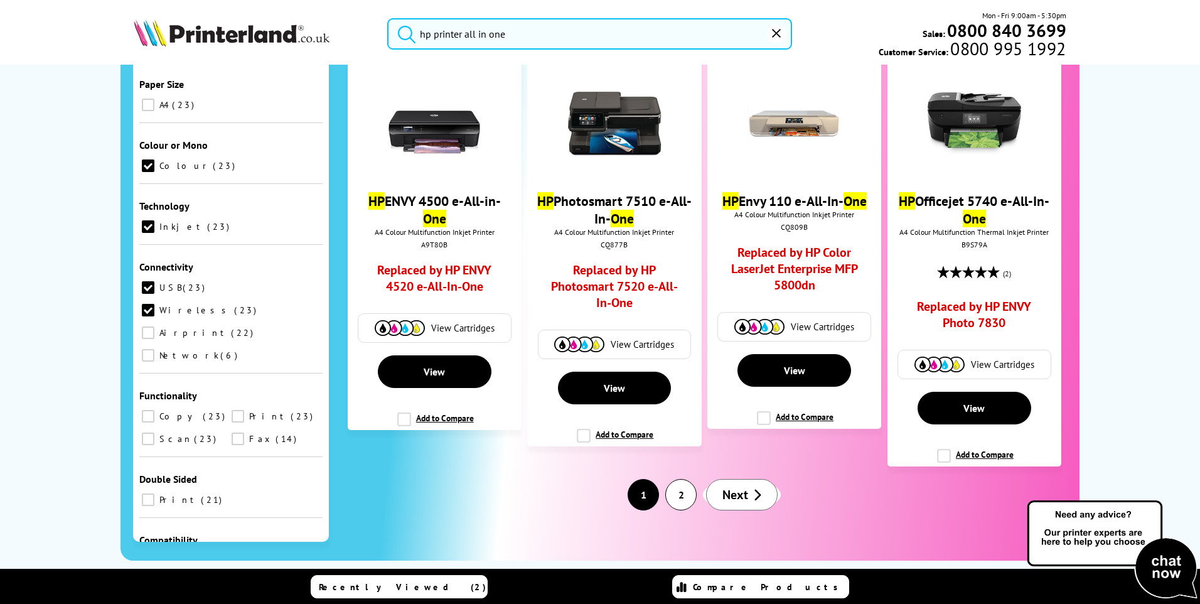
click at [727, 486] on link "Next" at bounding box center [742, 494] width 72 height 31
